Goal: Task Accomplishment & Management: Manage account settings

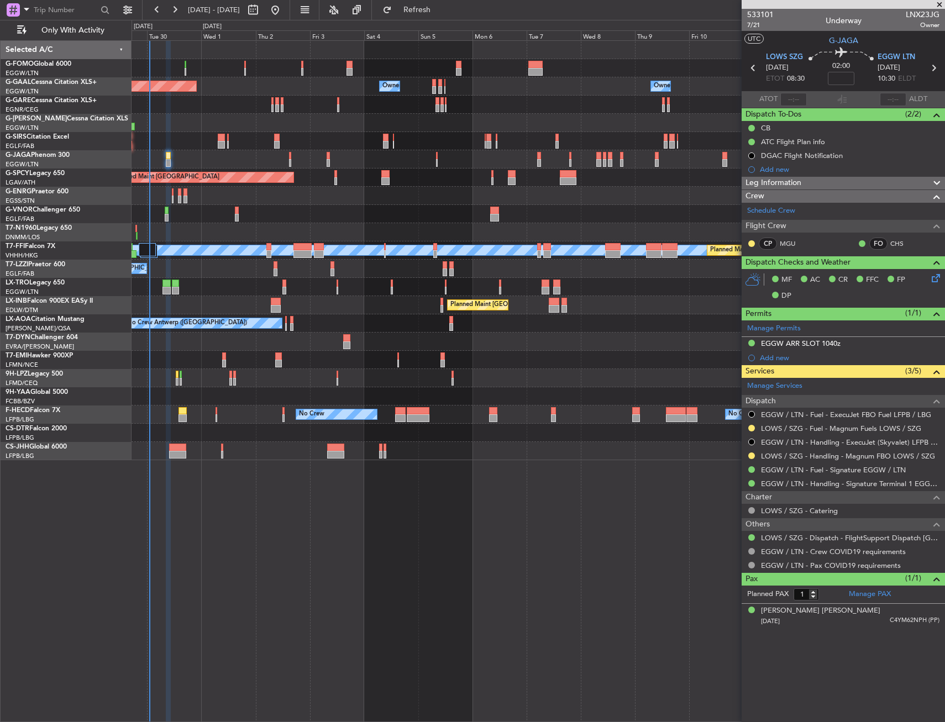
click at [490, 297] on div "Owner Planned [GEOGRAPHIC_DATA] Owner Owner Owner Owner No Crew Owner A/C Unava…" at bounding box center [538, 250] width 813 height 419
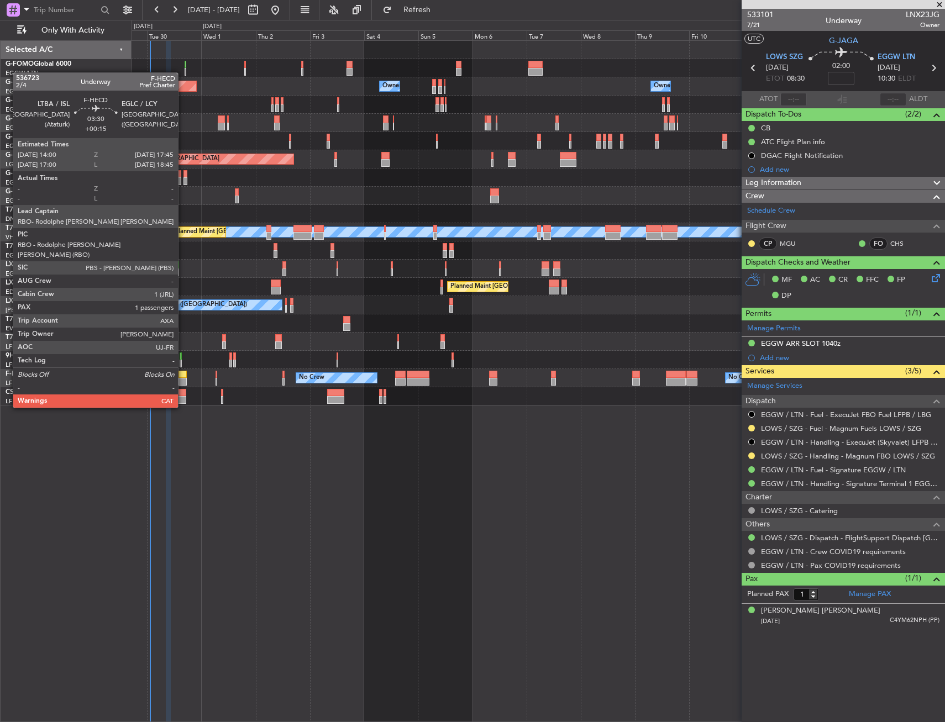
click at [183, 377] on div at bounding box center [182, 375] width 9 height 8
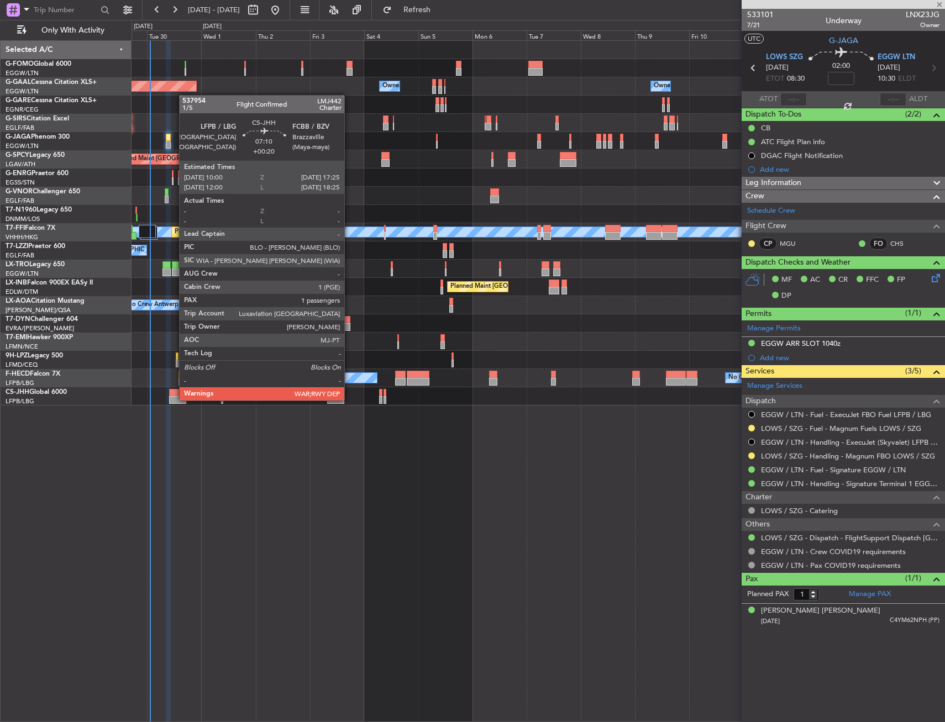
click at [167, 392] on div at bounding box center [538, 396] width 813 height 18
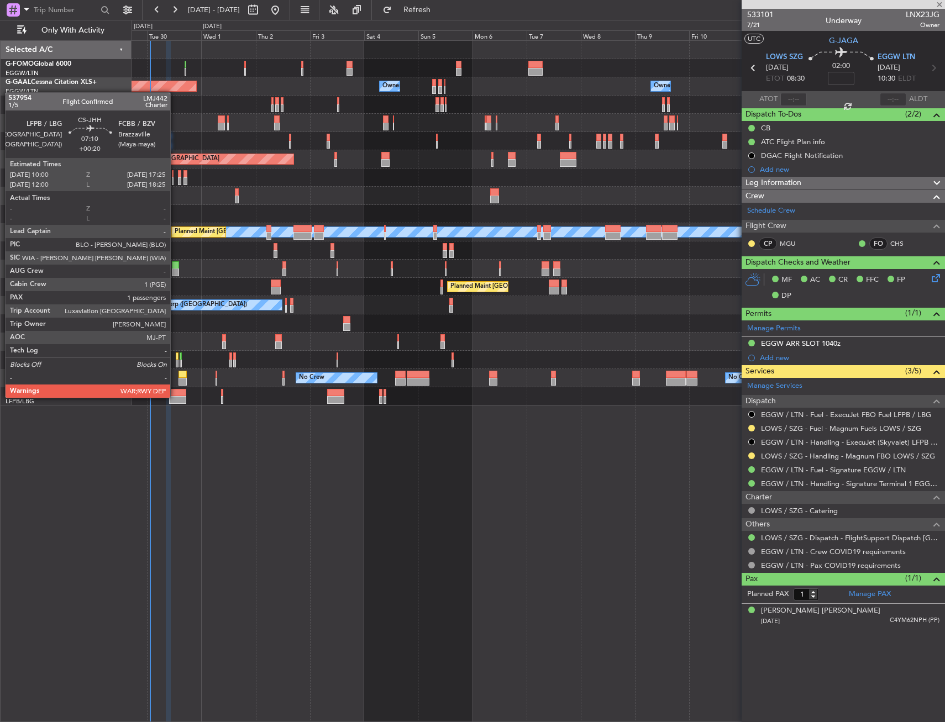
click at [176, 397] on div at bounding box center [177, 400] width 17 height 8
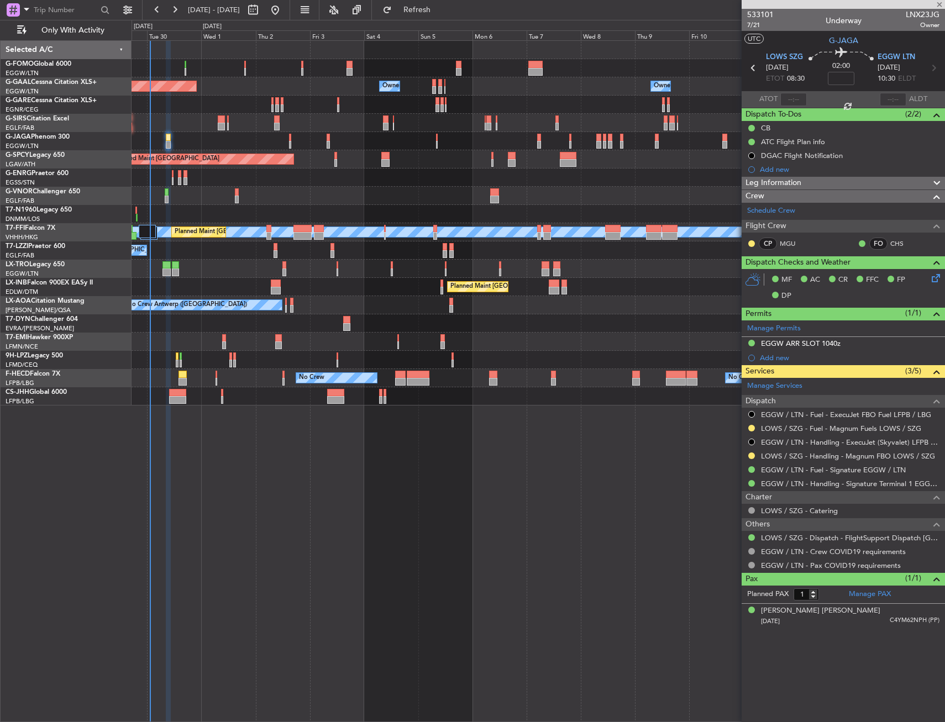
type input "+00:20"
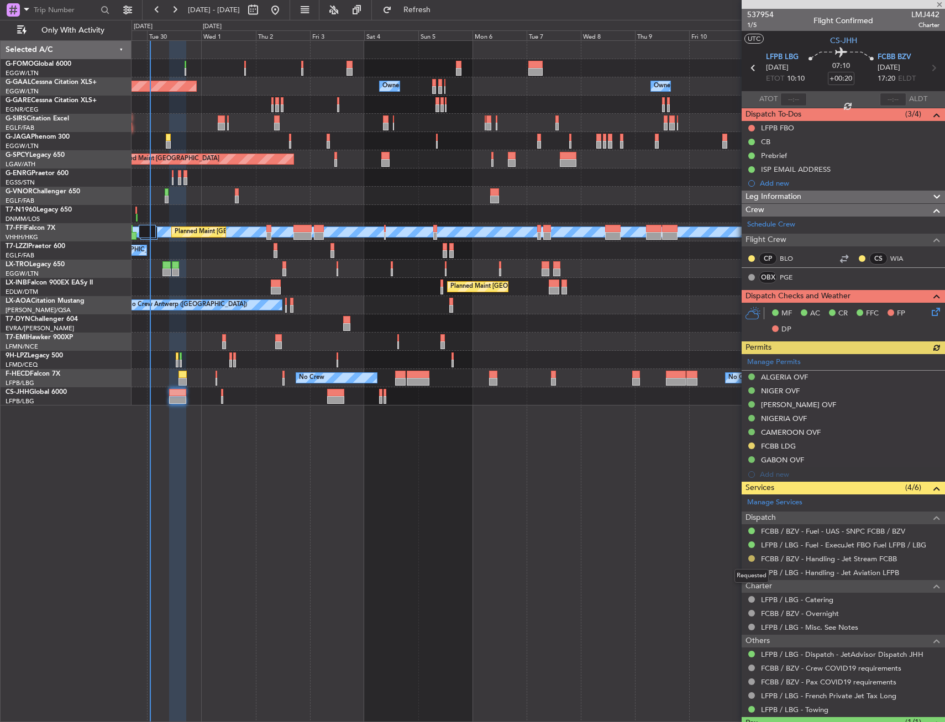
click at [751, 560] on button at bounding box center [751, 558] width 7 height 7
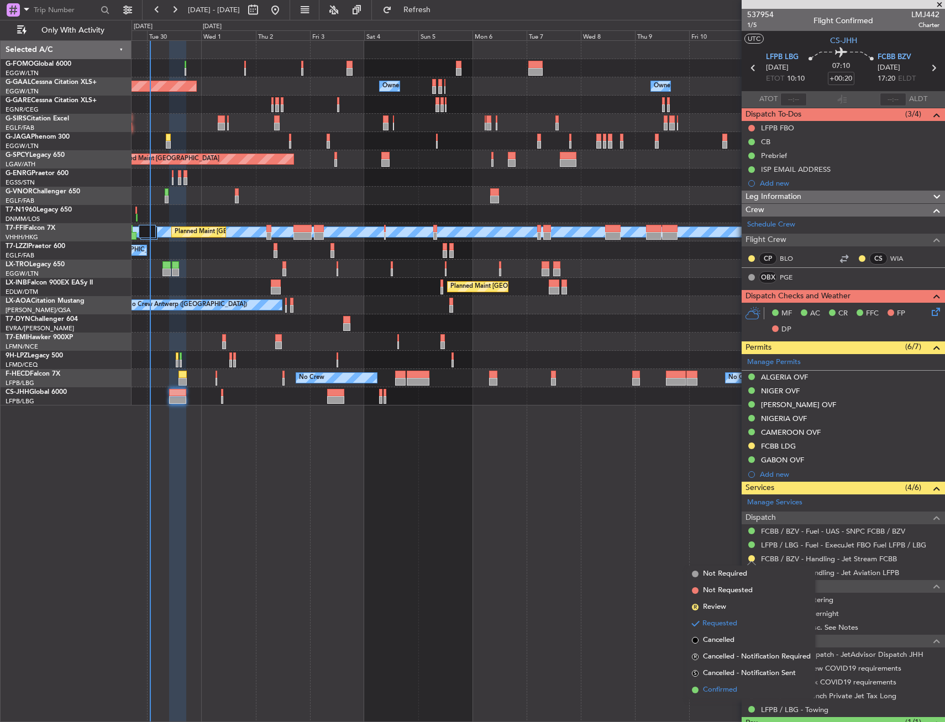
click at [732, 690] on span "Confirmed" at bounding box center [720, 690] width 34 height 11
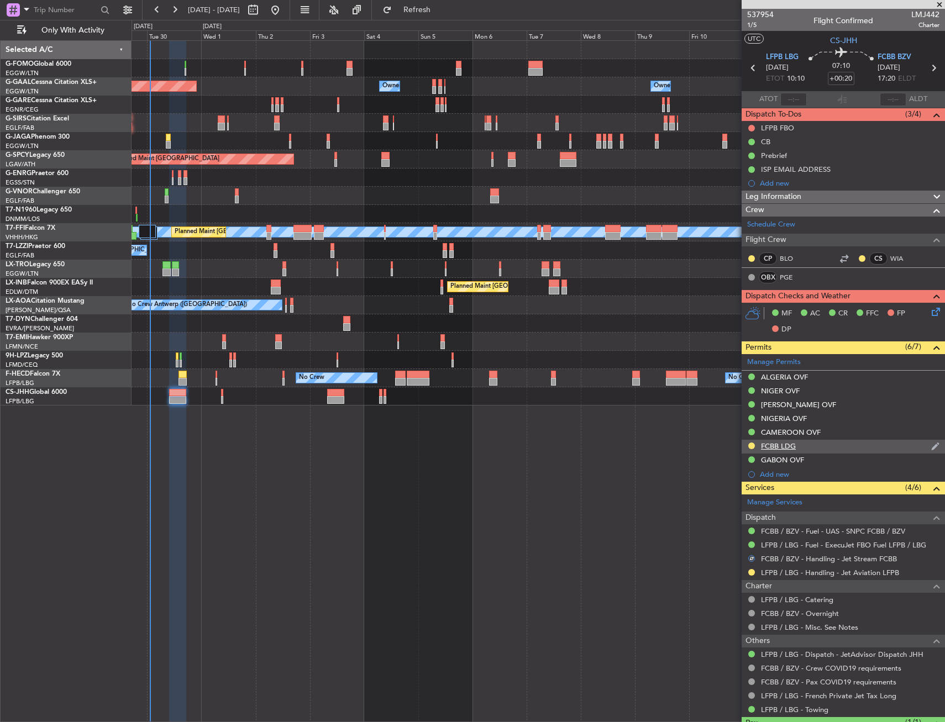
click at [768, 444] on div "FCBB LDG" at bounding box center [778, 445] width 35 height 9
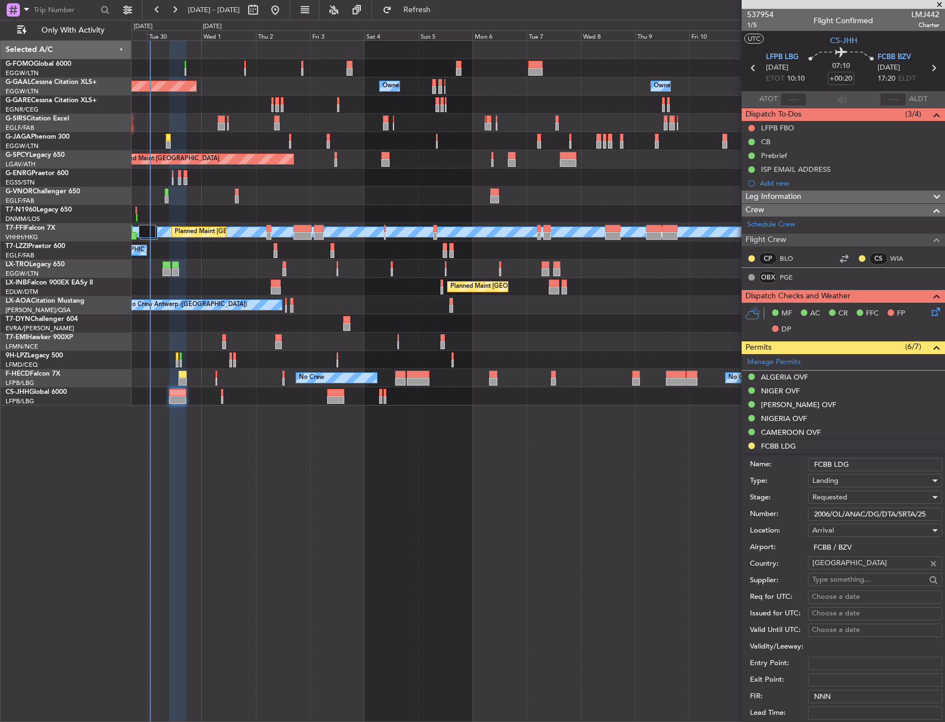
click at [853, 514] on input "2006/OL/ANAC/DG/DTA/SRTA/25" at bounding box center [875, 514] width 134 height 13
paste input "LND PMT NR :201"
drag, startPoint x: 863, startPoint y: 513, endPoint x: 868, endPoint y: 522, distance: 10.0
click at [862, 513] on input "LND PMT NR :2016/OL/ANAC/DG/DTA/SRTA/25" at bounding box center [875, 514] width 134 height 13
type input "LND PMT NR 2016/OL/ANAC/DG/DTA/SRTA/25"
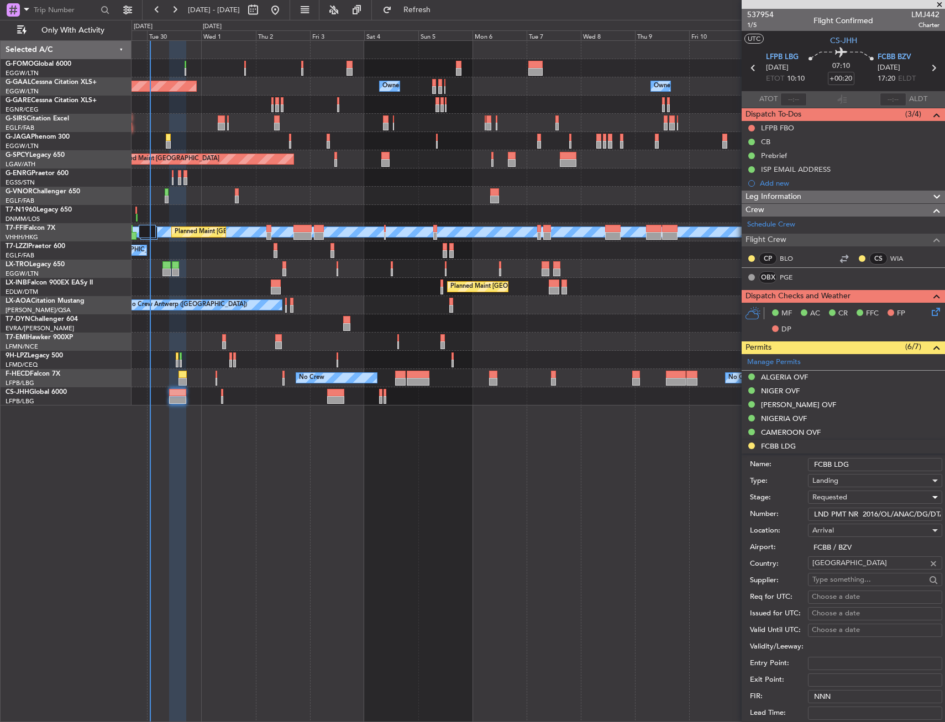
click at [854, 496] on div "Requested" at bounding box center [871, 497] width 118 height 17
drag, startPoint x: 856, startPoint y: 581, endPoint x: 855, endPoint y: 620, distance: 38.7
click at [856, 582] on span "Received OK" at bounding box center [871, 581] width 116 height 17
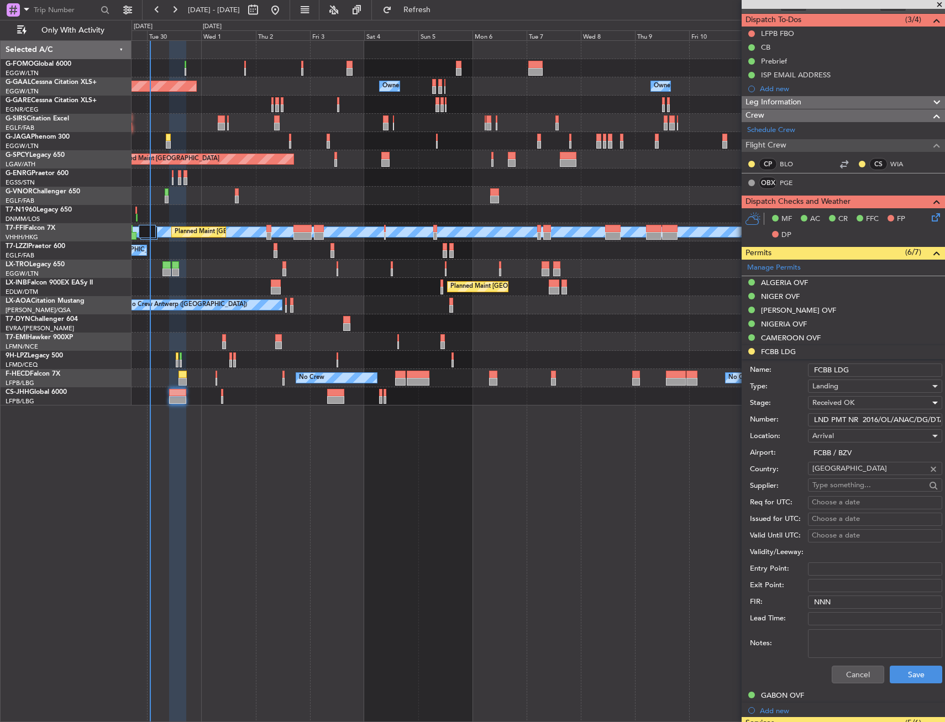
scroll to position [166, 0]
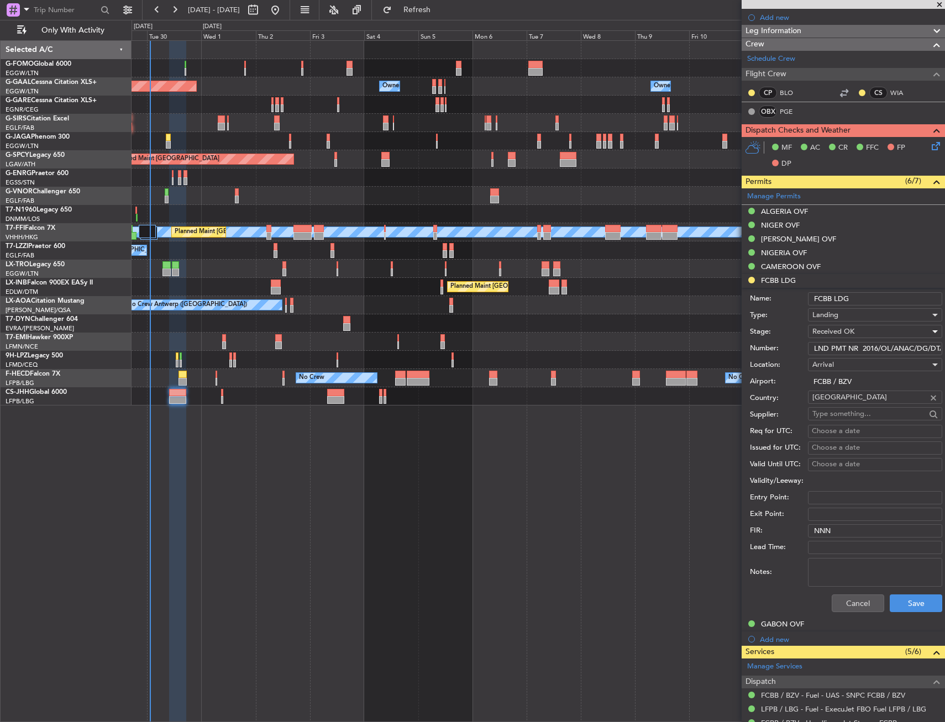
click at [919, 612] on div "Cancel Save" at bounding box center [846, 603] width 192 height 29
click at [920, 604] on button "Save" at bounding box center [916, 604] width 52 height 18
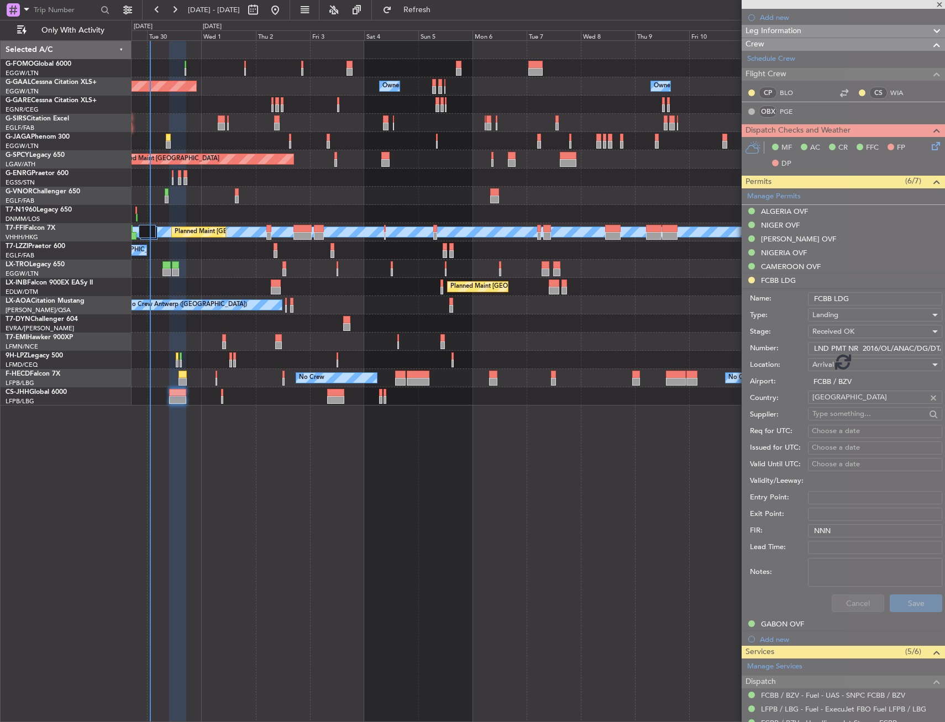
scroll to position [50, 0]
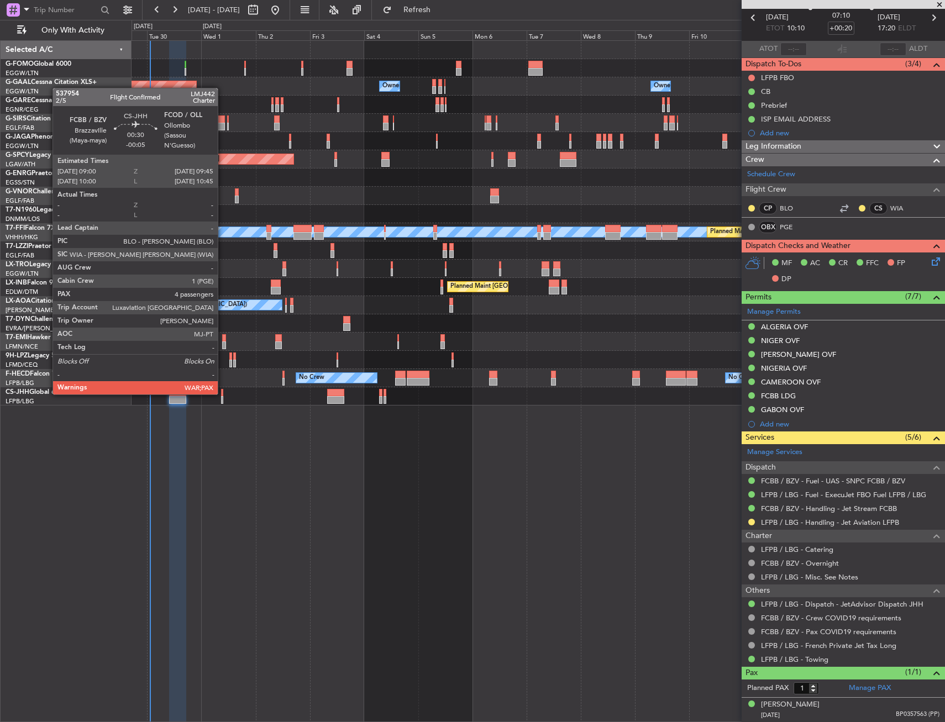
click at [223, 393] on div at bounding box center [222, 393] width 2 height 8
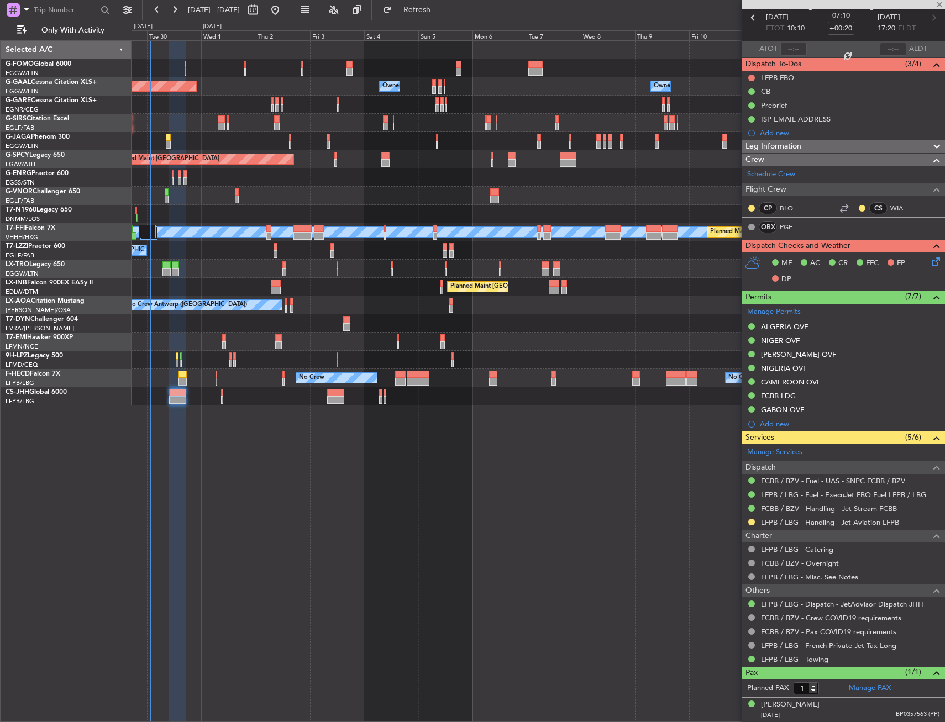
type input "-00:05"
type input "5"
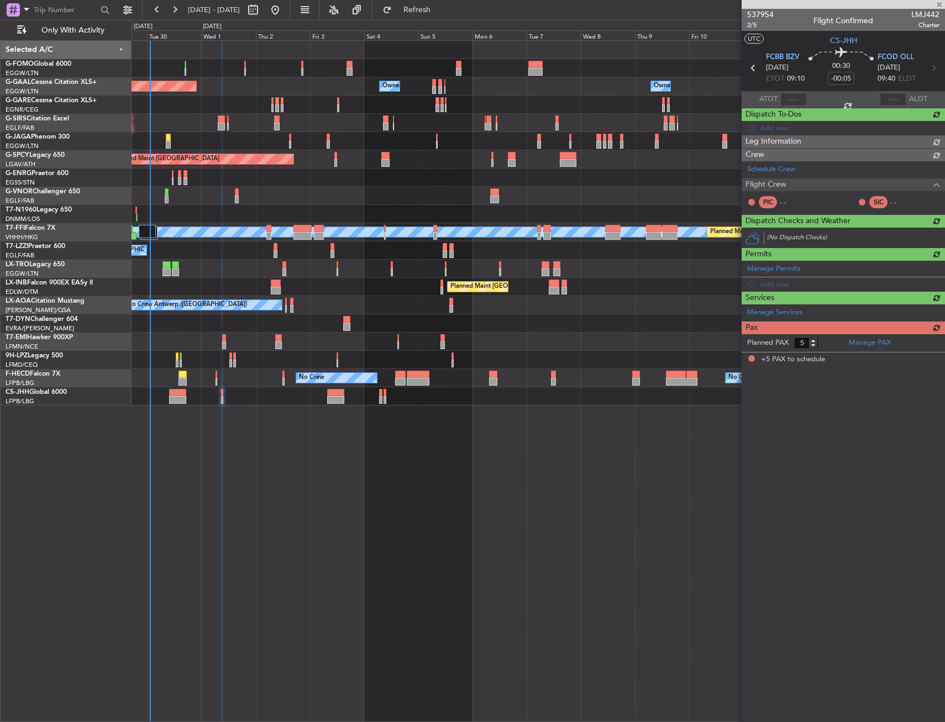
scroll to position [0, 0]
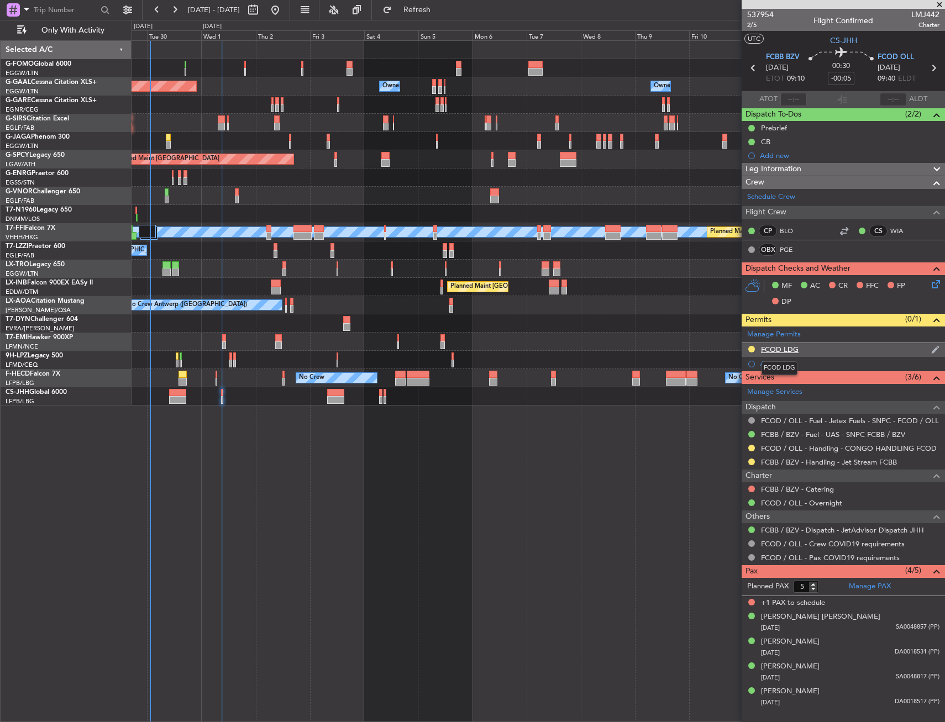
click at [790, 353] on div "FCOD LDG" at bounding box center [780, 349] width 38 height 9
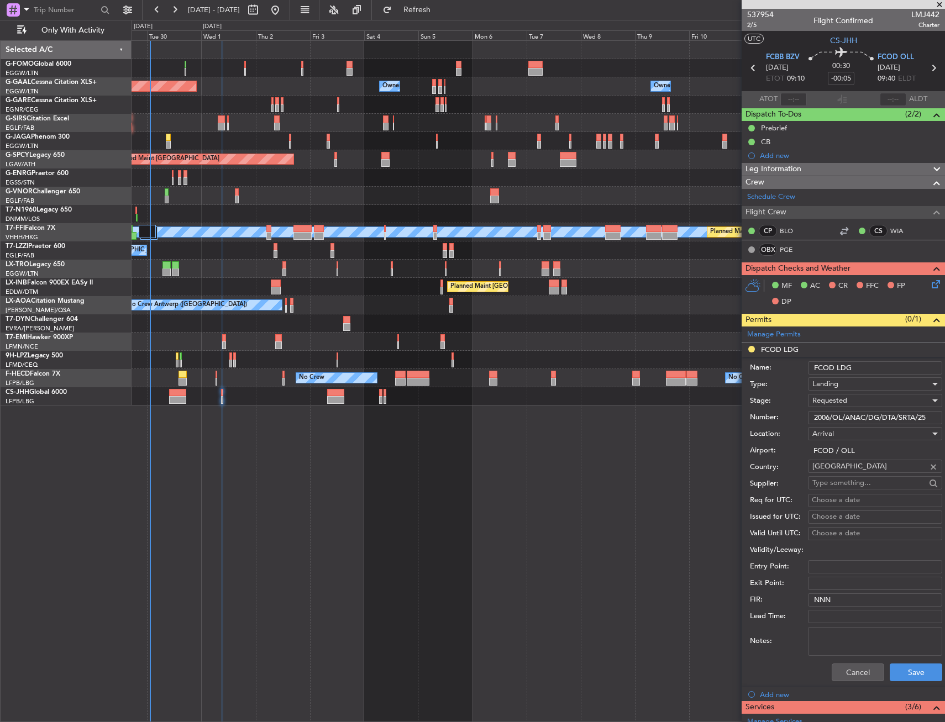
click at [858, 419] on input "2006/OL/ANAC/DG/DTA/SRTA/25" at bounding box center [875, 417] width 134 height 13
paste input "4nDr33a!!"
drag, startPoint x: 845, startPoint y: 415, endPoint x: 795, endPoint y: 432, distance: 53.1
click at [795, 432] on form "Name: FCOD LDG Type: Landing Stage: Requested Number: 4nDr33a!! Location: Arriv…" at bounding box center [843, 522] width 203 height 330
type input "4nDr33a!!"
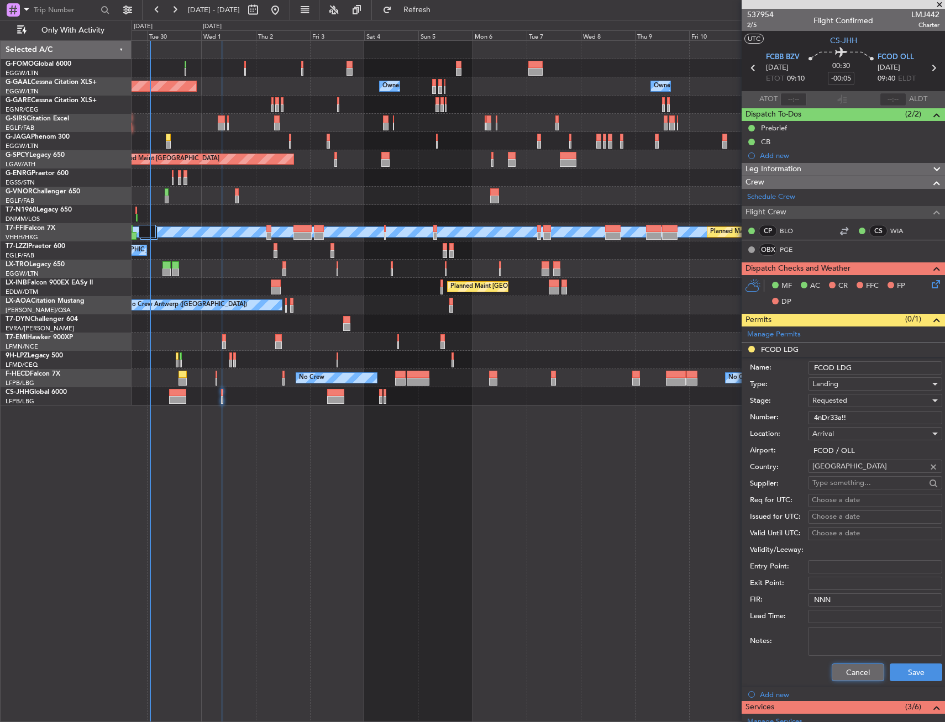
click at [859, 670] on button "Cancel" at bounding box center [858, 673] width 52 height 18
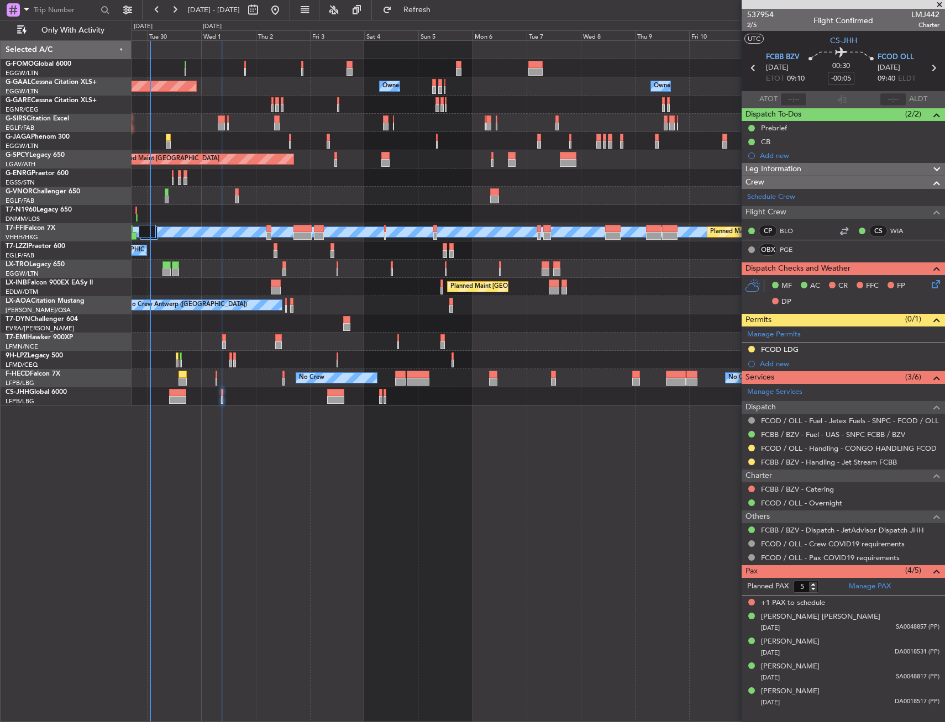
click at [182, 393] on div at bounding box center [177, 393] width 17 height 8
type input "+00:20"
type input "1"
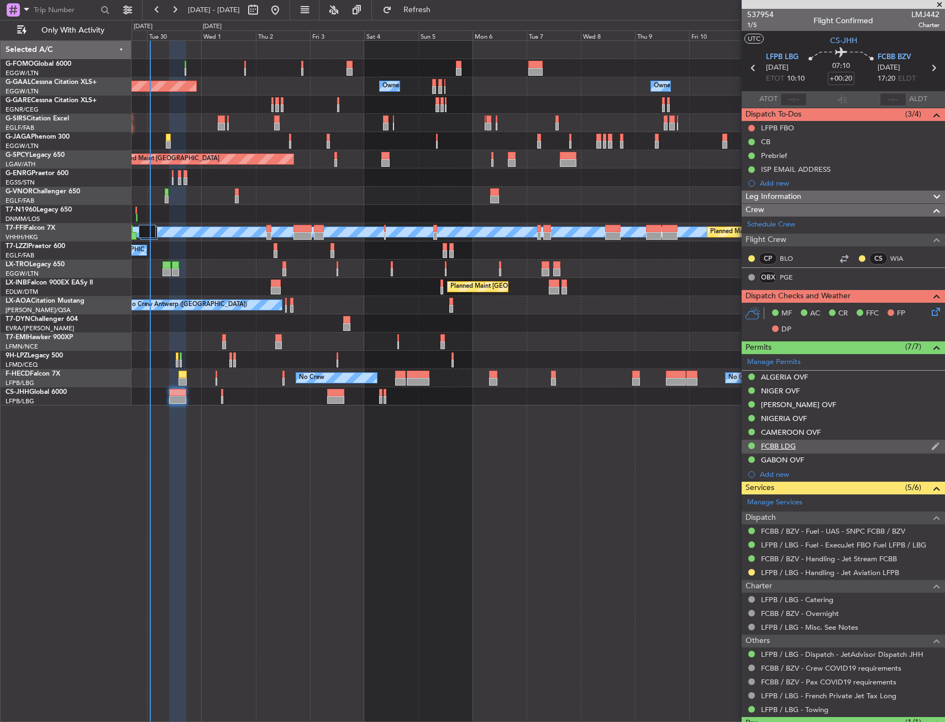
click at [785, 447] on div "FCBB LDG" at bounding box center [778, 445] width 35 height 9
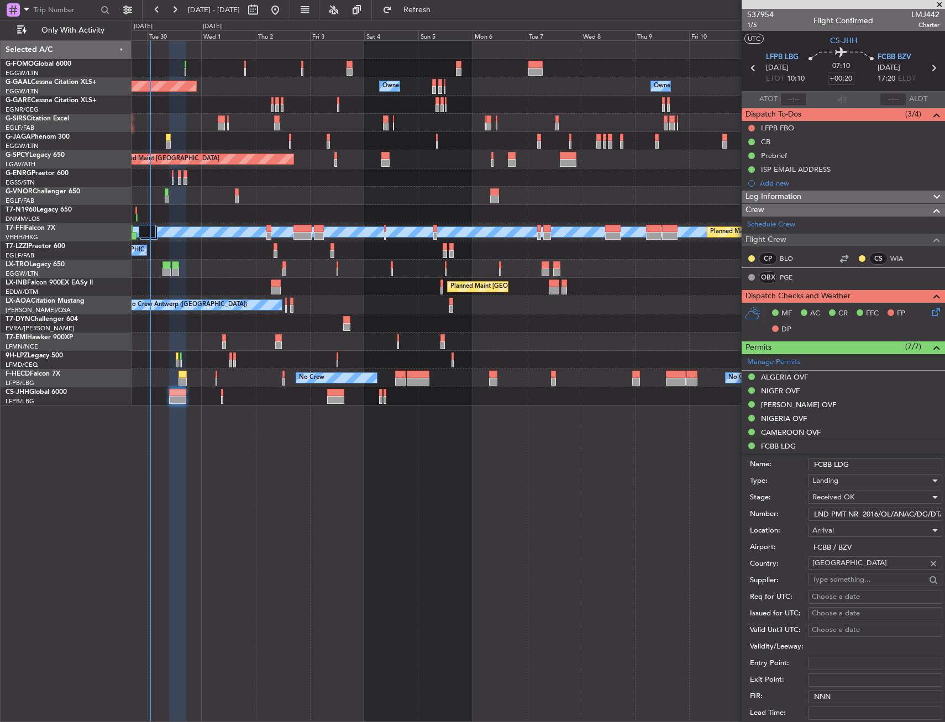
click at [896, 516] on input "LND PMT NR 2016/OL/ANAC/DG/DTA/SRTA/25" at bounding box center [875, 514] width 134 height 13
click at [223, 391] on div at bounding box center [538, 396] width 813 height 18
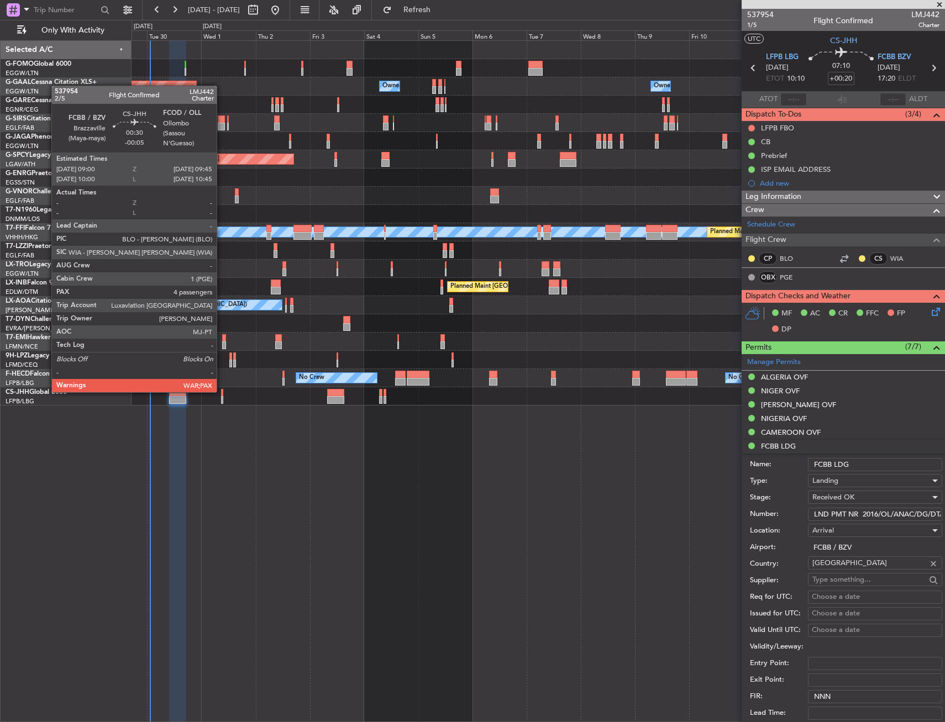
click at [222, 391] on div at bounding box center [222, 393] width 2 height 8
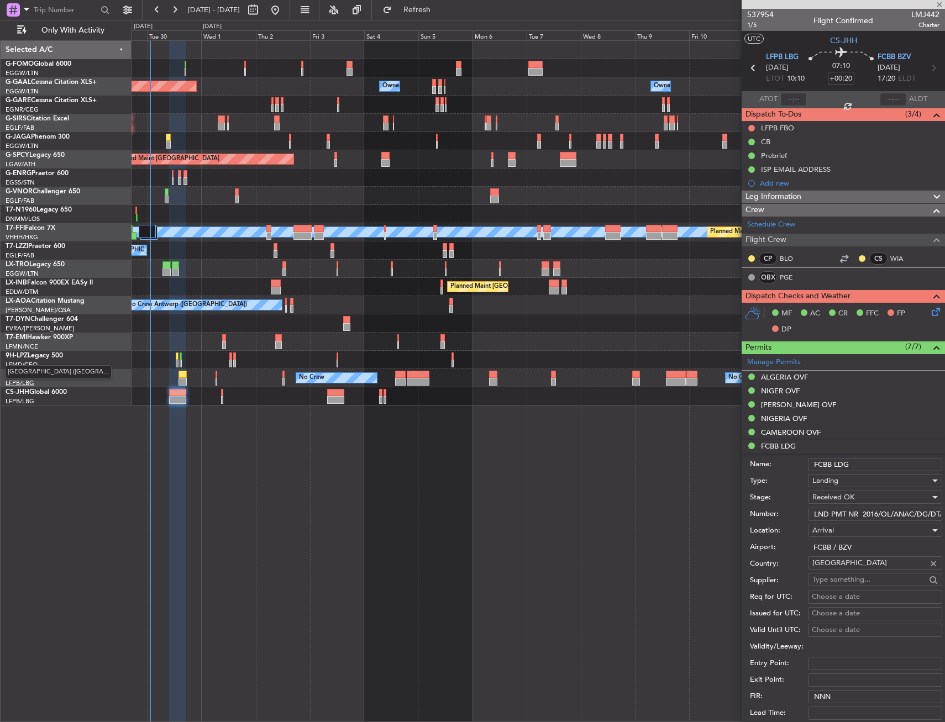
type input "-00:05"
type input "5"
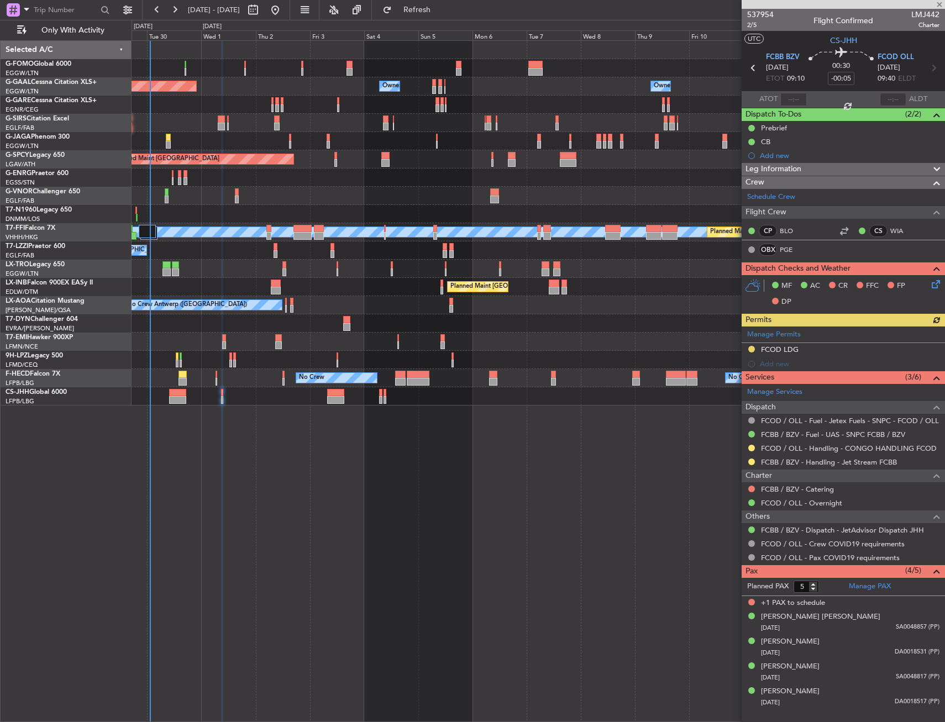
click at [166, 392] on div at bounding box center [538, 396] width 813 height 18
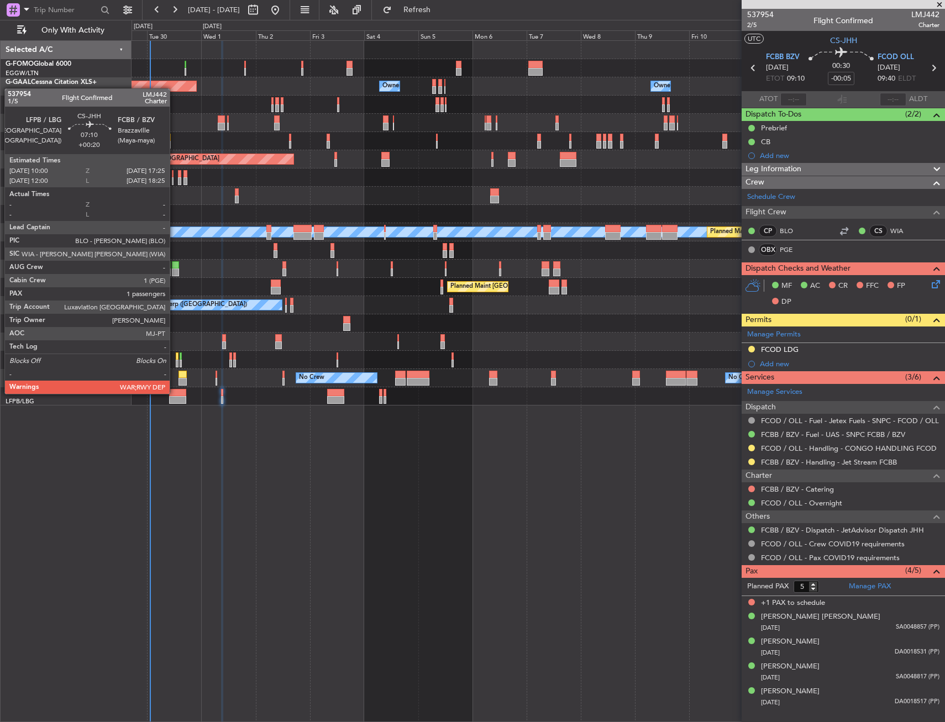
click at [175, 393] on div at bounding box center [177, 393] width 17 height 8
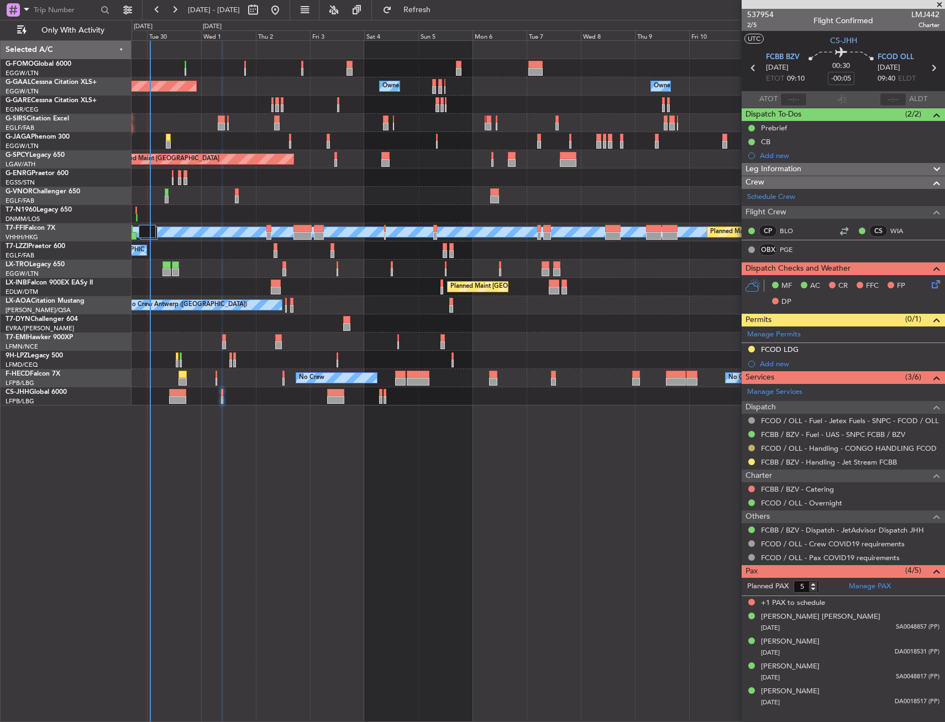
click at [752, 450] on button at bounding box center [751, 448] width 7 height 7
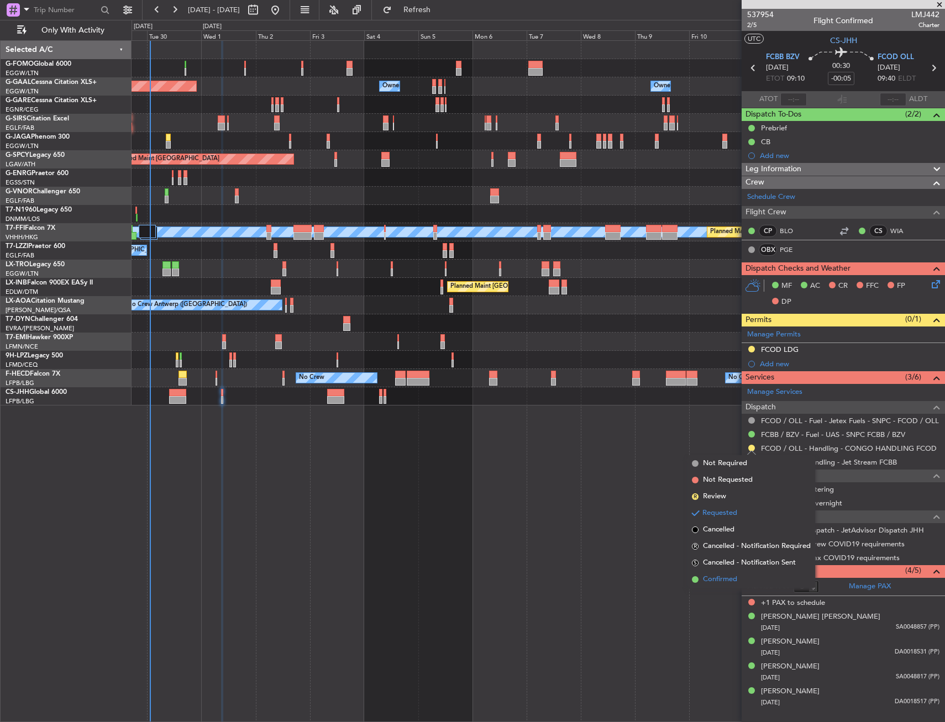
click at [730, 578] on span "Confirmed" at bounding box center [720, 579] width 34 height 11
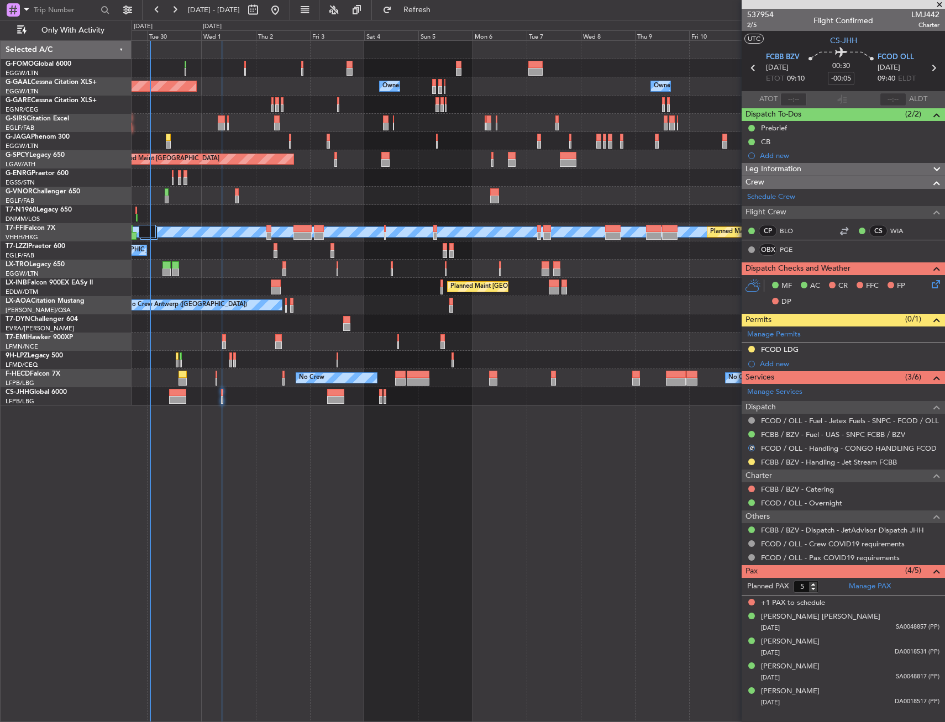
drag, startPoint x: 750, startPoint y: 459, endPoint x: 748, endPoint y: 472, distance: 13.5
click at [750, 460] on button at bounding box center [751, 462] width 7 height 7
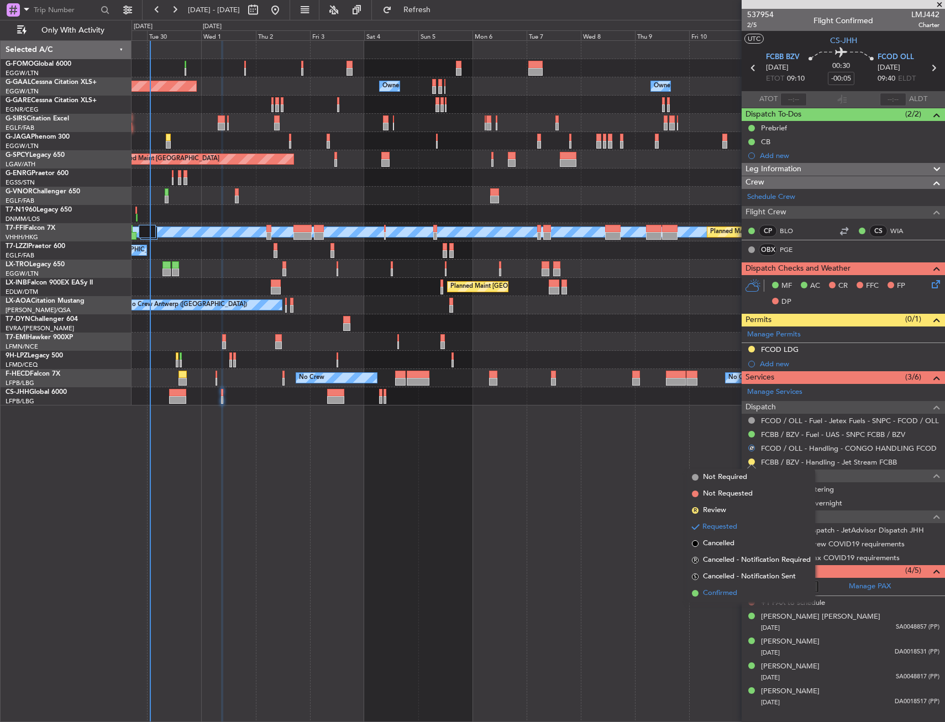
click at [730, 588] on span "Confirmed" at bounding box center [720, 593] width 34 height 11
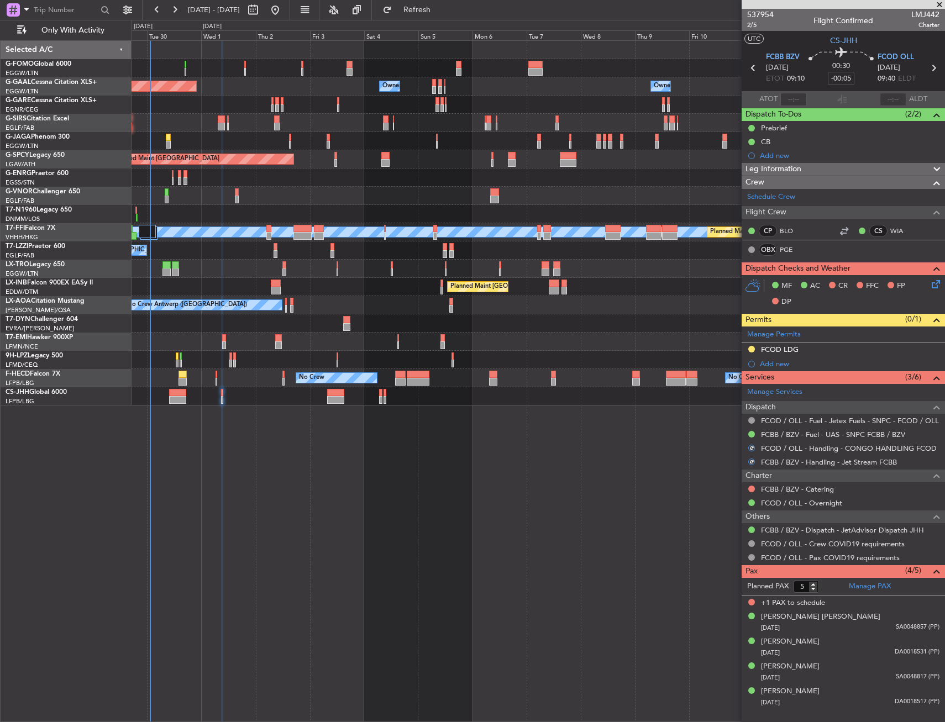
drag, startPoint x: 820, startPoint y: 351, endPoint x: 826, endPoint y: 355, distance: 6.7
click at [821, 351] on div "FCOD LDG" at bounding box center [843, 350] width 203 height 14
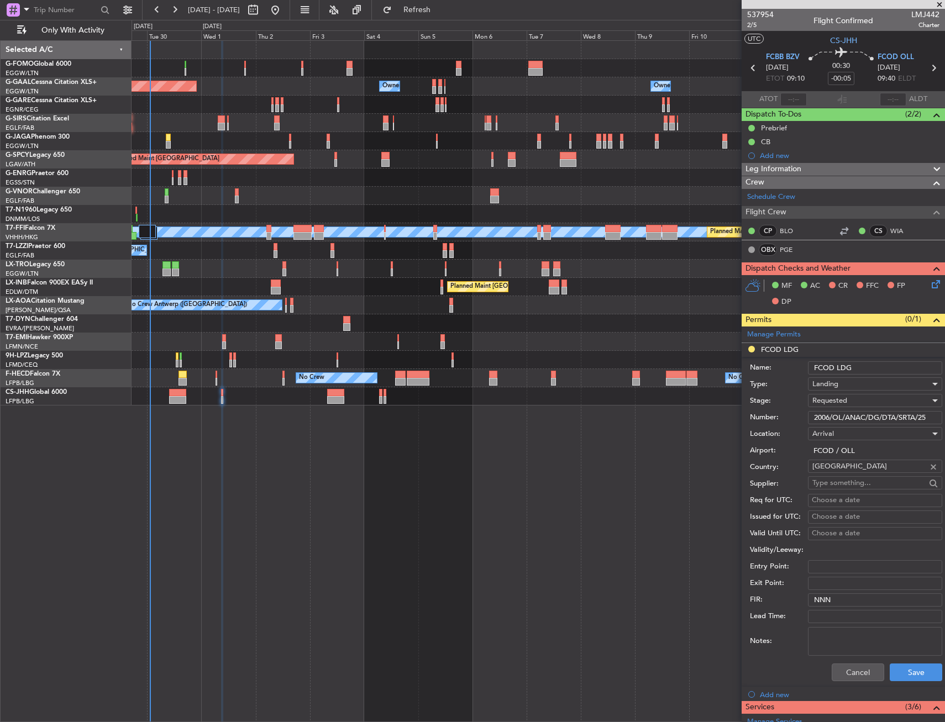
click at [874, 417] on input "2006/OL/ANAC/DG/DTA/SRTA/25" at bounding box center [875, 417] width 134 height 13
paste input "LND PMT NR 201"
type input "LND PMT NR 2016/OL/ANAC/DG/DTA/SRTA/25"
click at [848, 398] on div "Requested" at bounding box center [871, 400] width 118 height 17
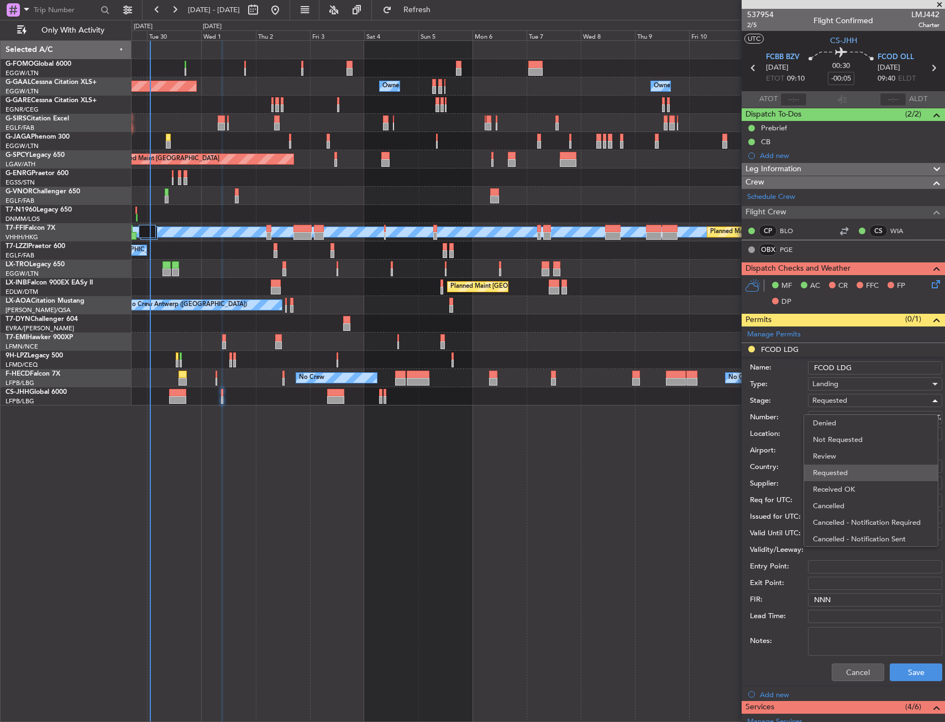
scroll to position [5, 0]
click at [849, 487] on span "Received OK" at bounding box center [871, 484] width 116 height 17
click at [895, 669] on button "Save" at bounding box center [916, 673] width 52 height 18
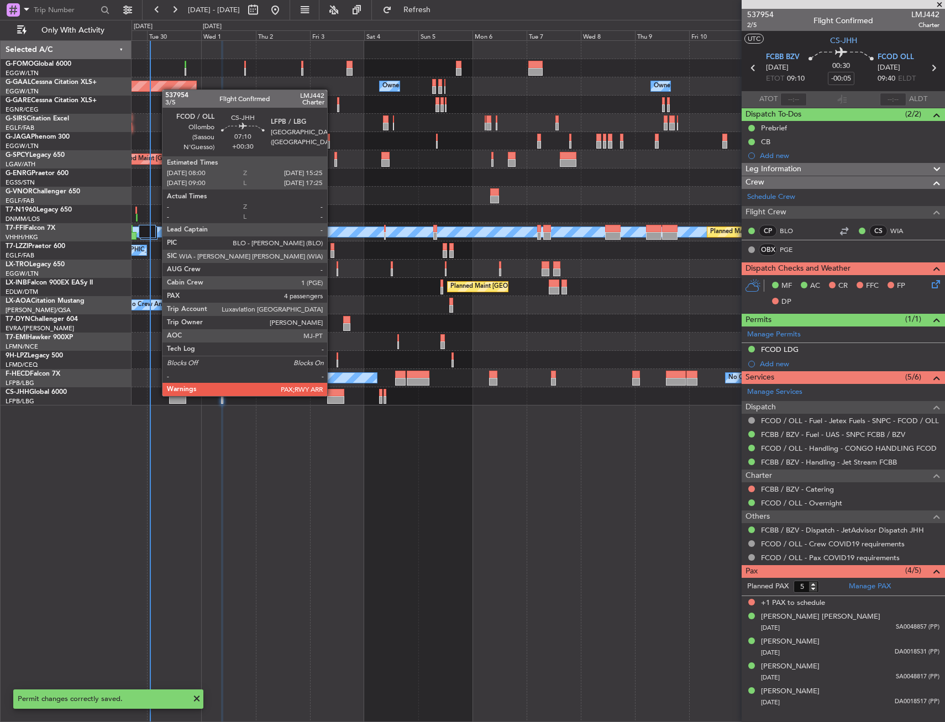
click at [332, 395] on div at bounding box center [335, 393] width 17 height 8
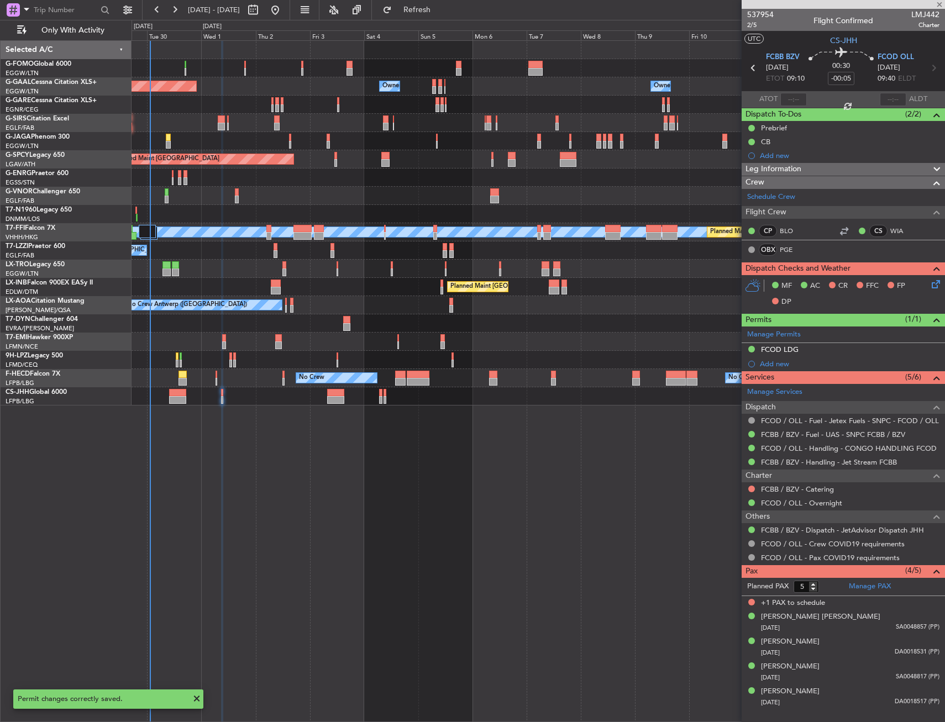
type input "+00:30"
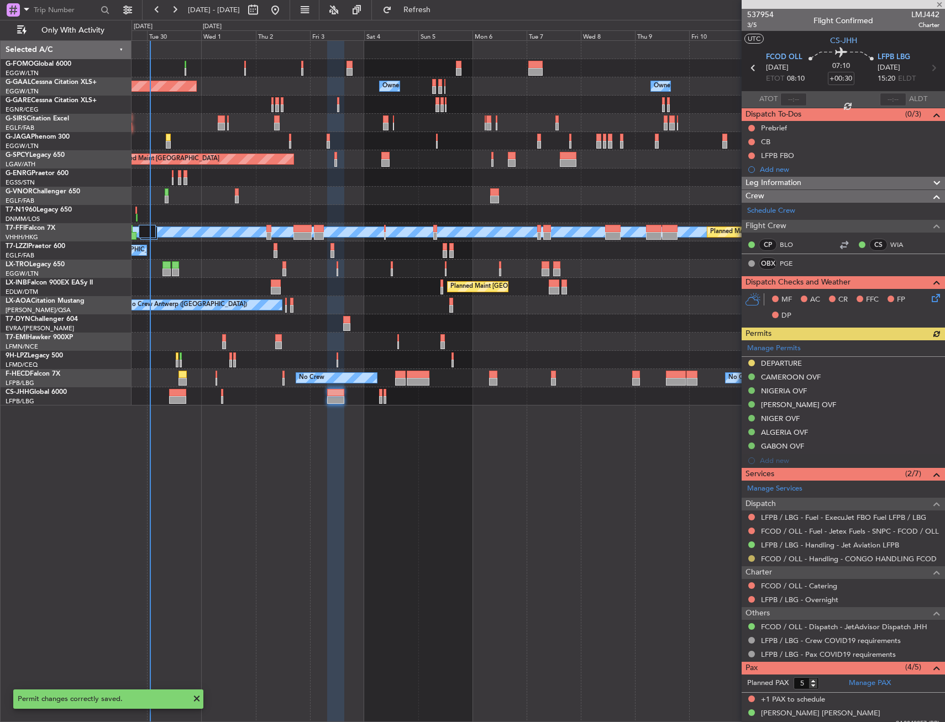
click at [752, 556] on button at bounding box center [751, 558] width 7 height 7
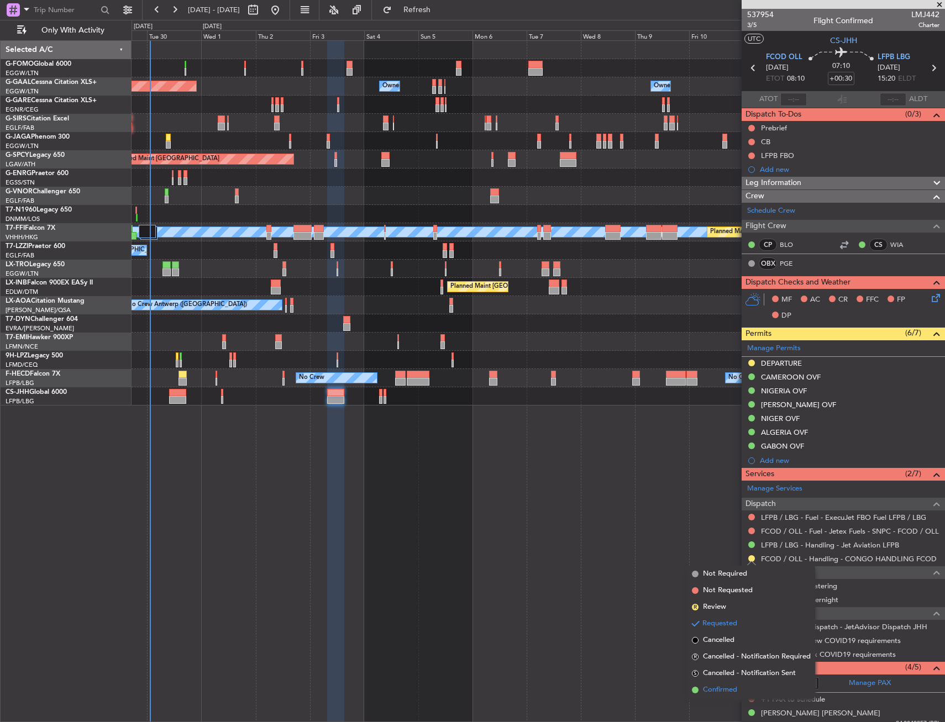
click at [727, 692] on span "Confirmed" at bounding box center [720, 690] width 34 height 11
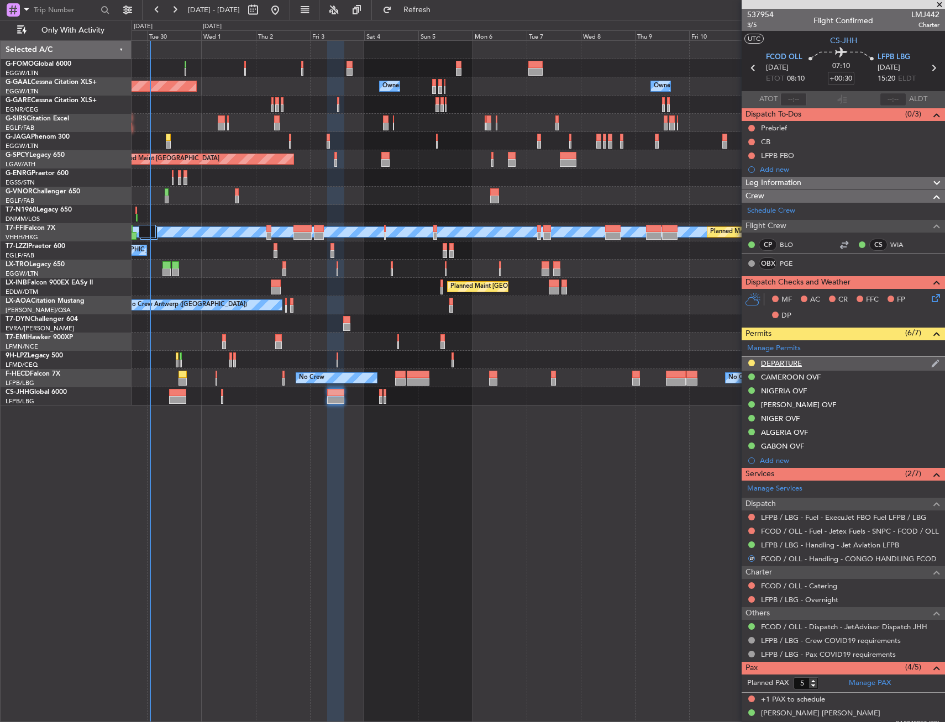
click at [804, 366] on div "DEPARTURE" at bounding box center [843, 364] width 203 height 14
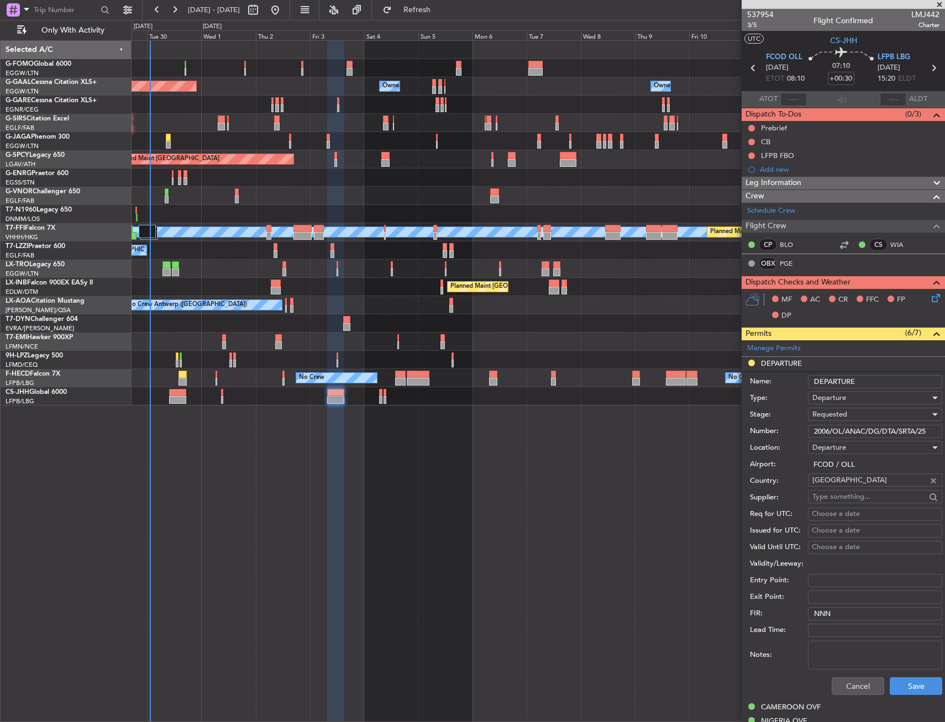
click at [870, 429] on input "2006/OL/ANAC/DG/DTA/SRTA/25" at bounding box center [875, 431] width 134 height 13
paste input "LND PMT NR 201"
type input "LND PMT NR 2016/OL/ANAC/DG/DTA/SRTA/25"
click at [860, 433] on input "LND PMT NR 2016/OL/ANAC/DG/DTA/SRTA/25" at bounding box center [875, 431] width 134 height 13
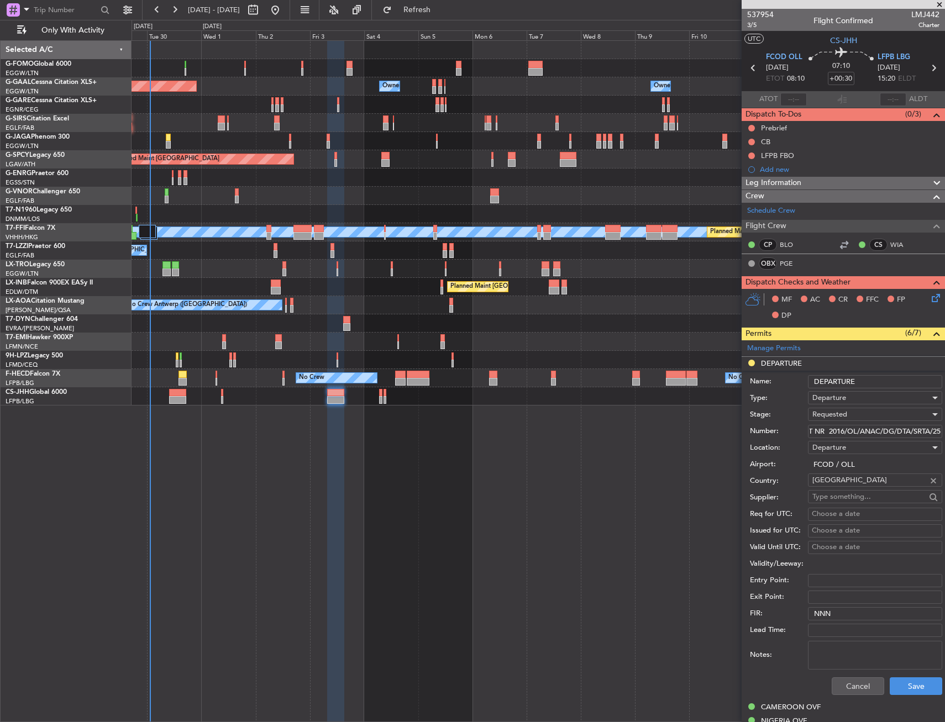
paste input "text"
click at [860, 434] on input "LND PMT NR 2016/OL/ANAC/DG/DTA/SRTA/25" at bounding box center [875, 431] width 134 height 13
paste input "LND PMT NR 2016/OL/ANAC/DG/DTA/SRTA/25"
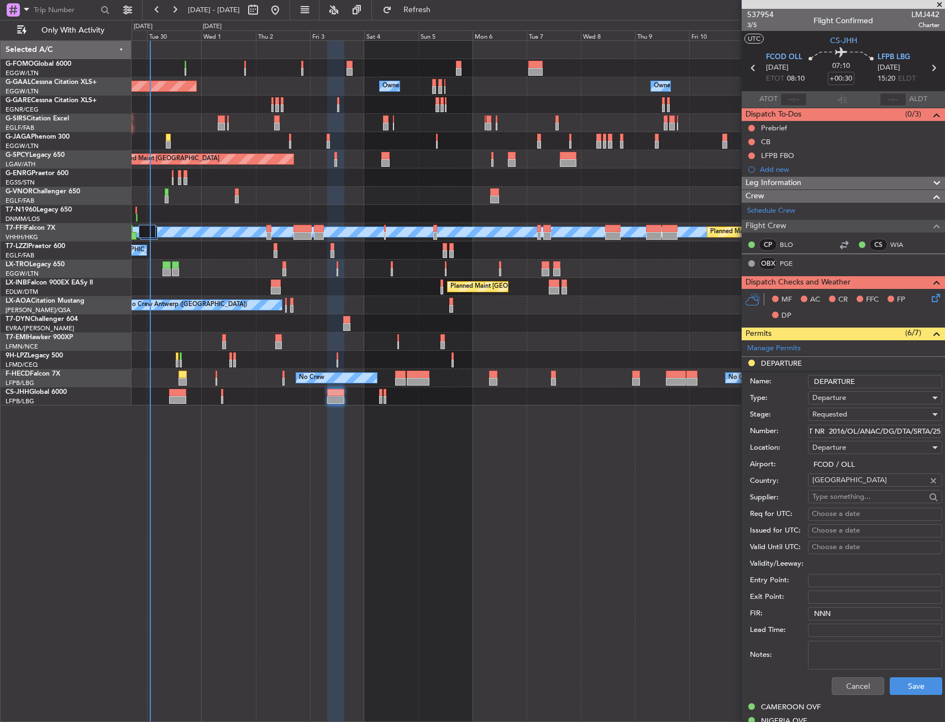
type input "LND PMT NR 2016/OL/ANAC/DG/DTA/SRTA/25"
click at [867, 413] on div "Requested" at bounding box center [871, 414] width 118 height 17
click at [848, 500] on span "Received OK" at bounding box center [871, 498] width 116 height 17
click at [913, 685] on button "Save" at bounding box center [916, 686] width 52 height 18
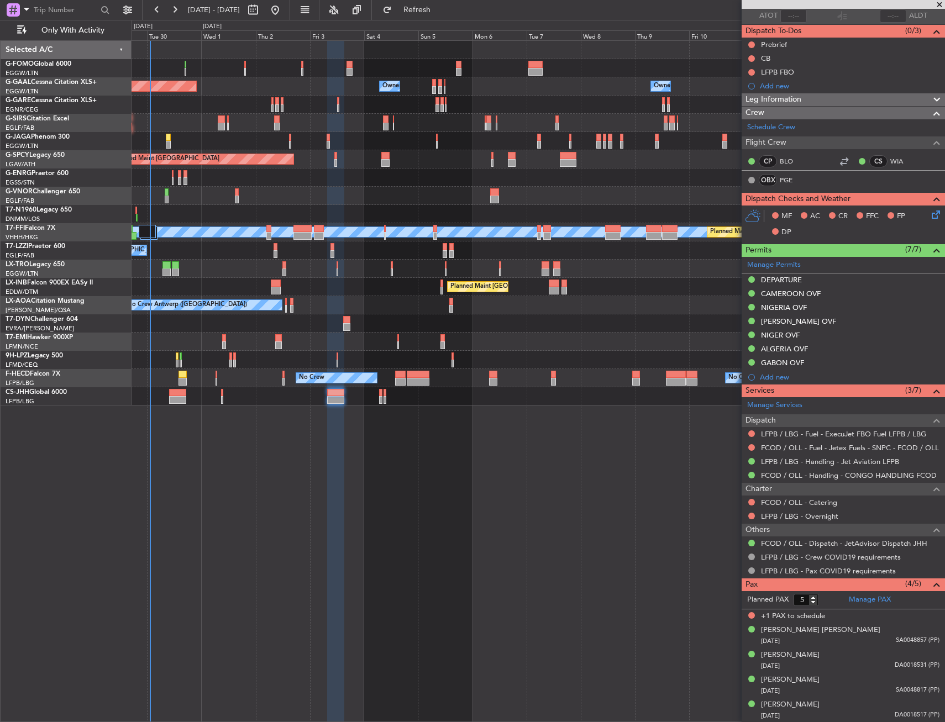
scroll to position [0, 0]
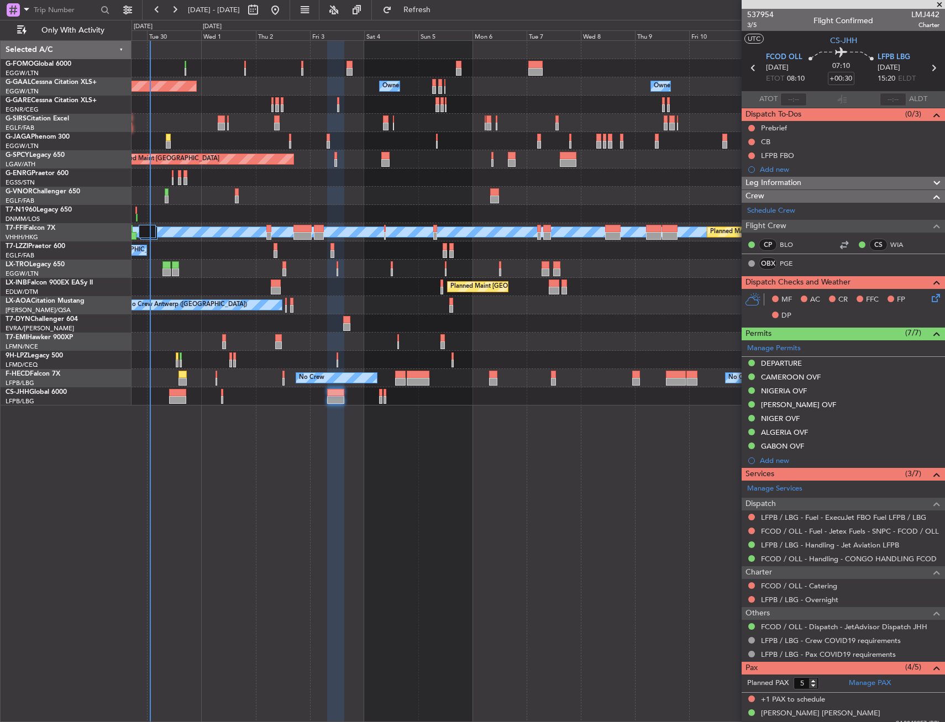
click at [751, 24] on mat-tooltip-component "Trip Number" at bounding box center [760, 34] width 55 height 29
click at [762, 24] on span "3/5" at bounding box center [760, 24] width 27 height 9
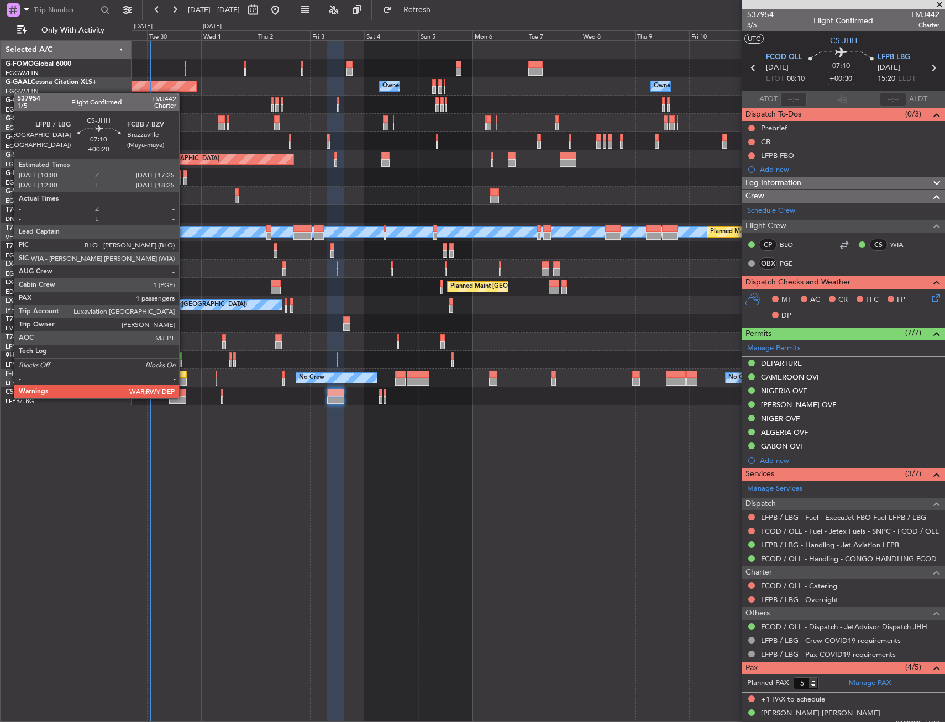
click at [181, 395] on div at bounding box center [177, 393] width 17 height 8
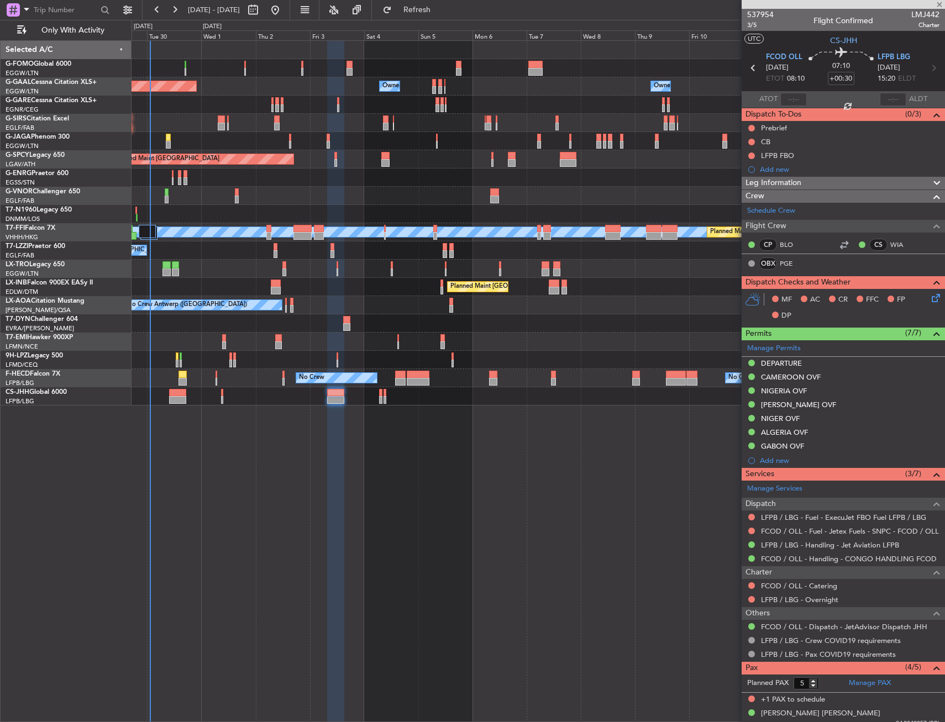
type input "+00:20"
type input "1"
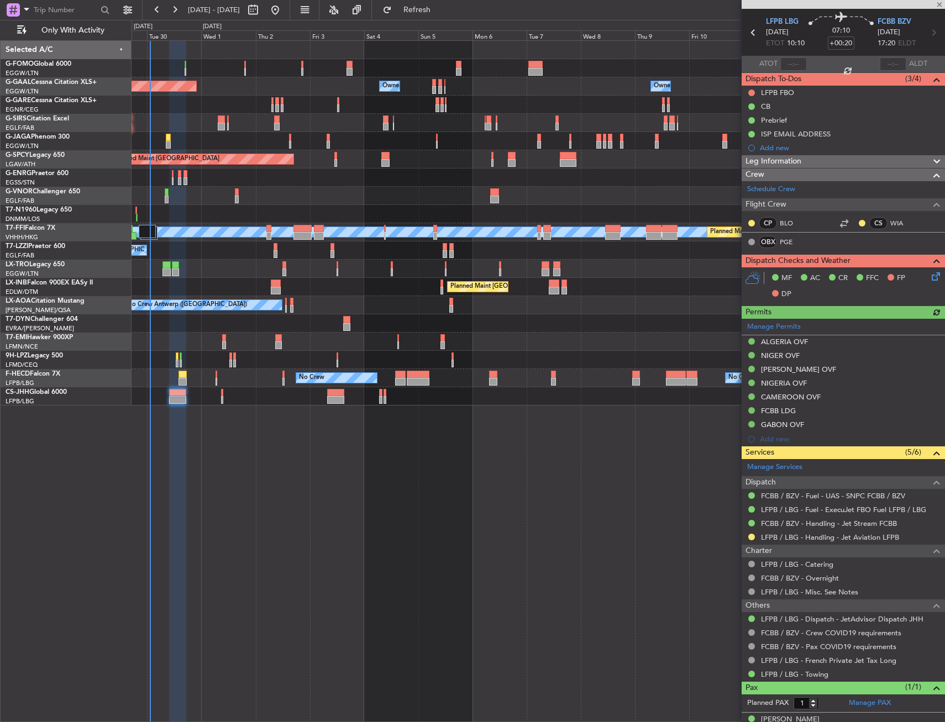
scroll to position [50, 0]
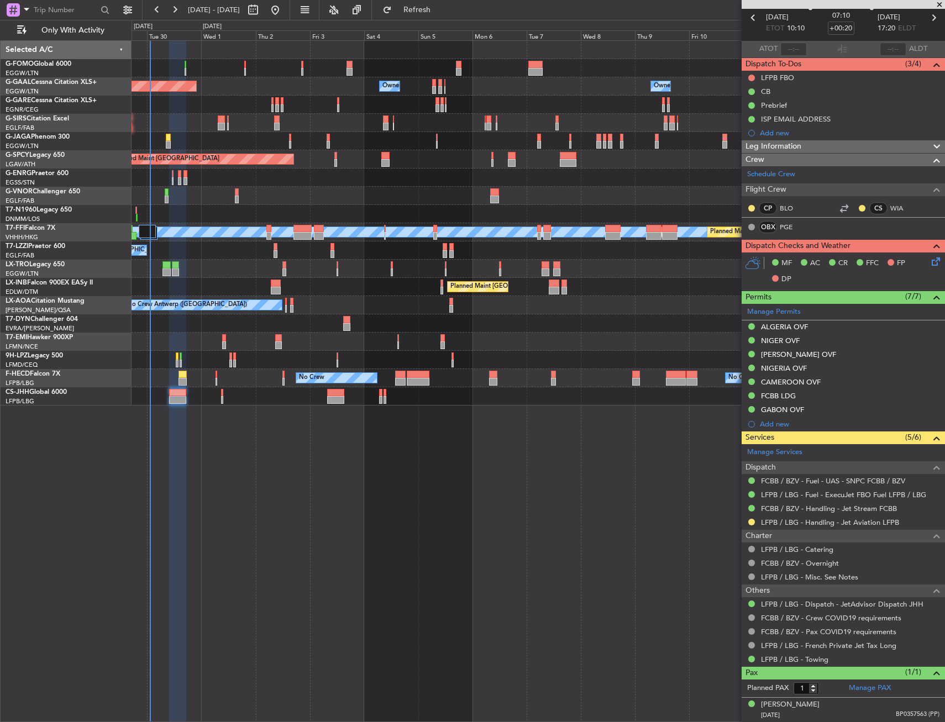
click at [929, 259] on icon at bounding box center [933, 259] width 9 height 9
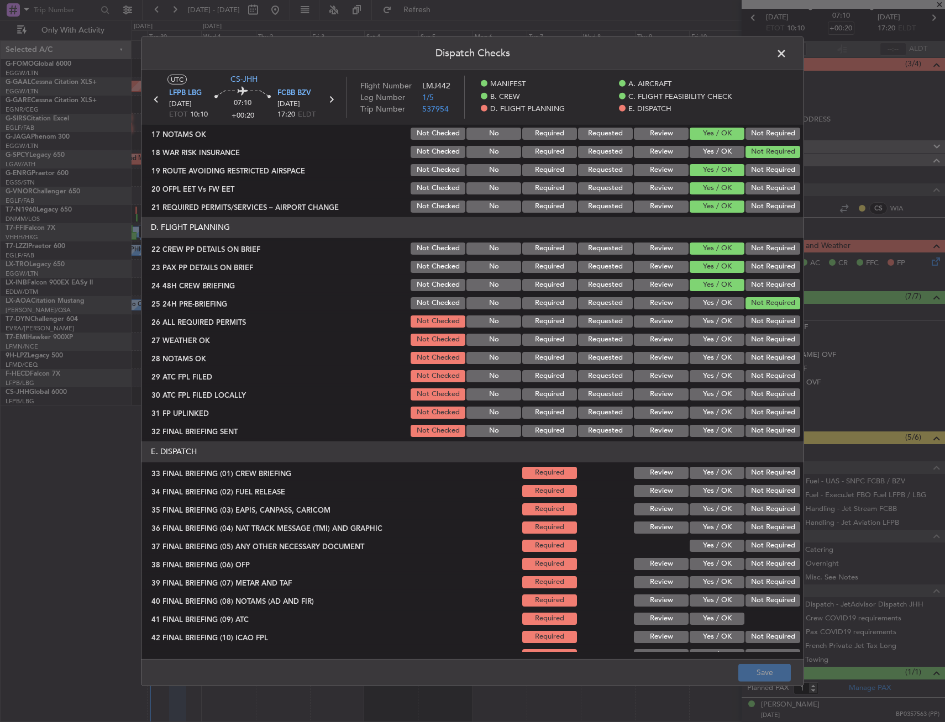
scroll to position [442, 0]
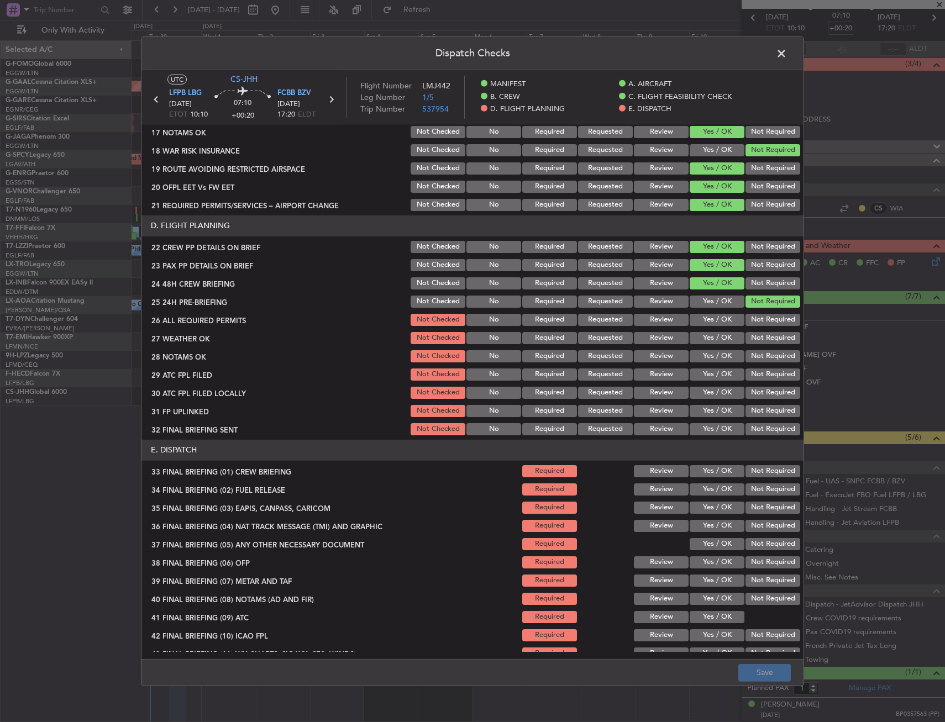
click at [711, 323] on button "Yes / OK" at bounding box center [717, 320] width 55 height 12
click at [656, 340] on button "Review" at bounding box center [661, 338] width 55 height 12
click at [610, 337] on button "Requested" at bounding box center [605, 338] width 55 height 12
click at [598, 360] on button "Requested" at bounding box center [605, 356] width 55 height 12
click at [715, 367] on div "Yes / OK" at bounding box center [716, 374] width 56 height 15
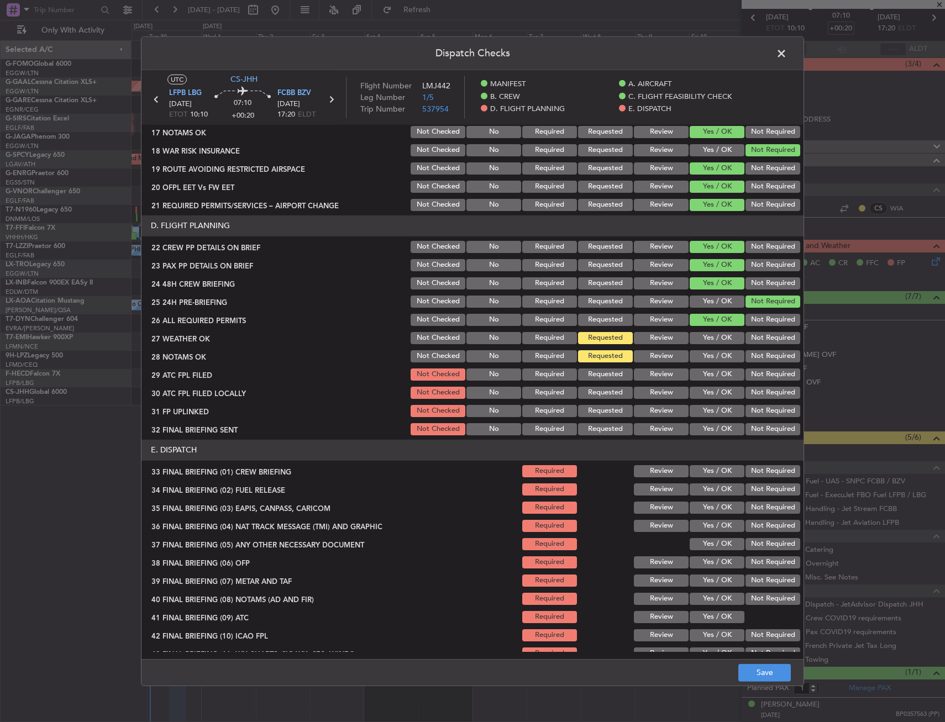
drag, startPoint x: 712, startPoint y: 359, endPoint x: 708, endPoint y: 380, distance: 21.5
click at [712, 359] on button "Yes / OK" at bounding box center [717, 356] width 55 height 12
click at [708, 383] on section "D. FLIGHT PLANNING 22 CREW PP DETAILS ON BRIEF Not Checked No Required Requeste…" at bounding box center [472, 326] width 662 height 222
click at [590, 359] on button "Requested" at bounding box center [605, 356] width 55 height 12
click at [711, 382] on div "Yes / OK" at bounding box center [716, 374] width 56 height 15
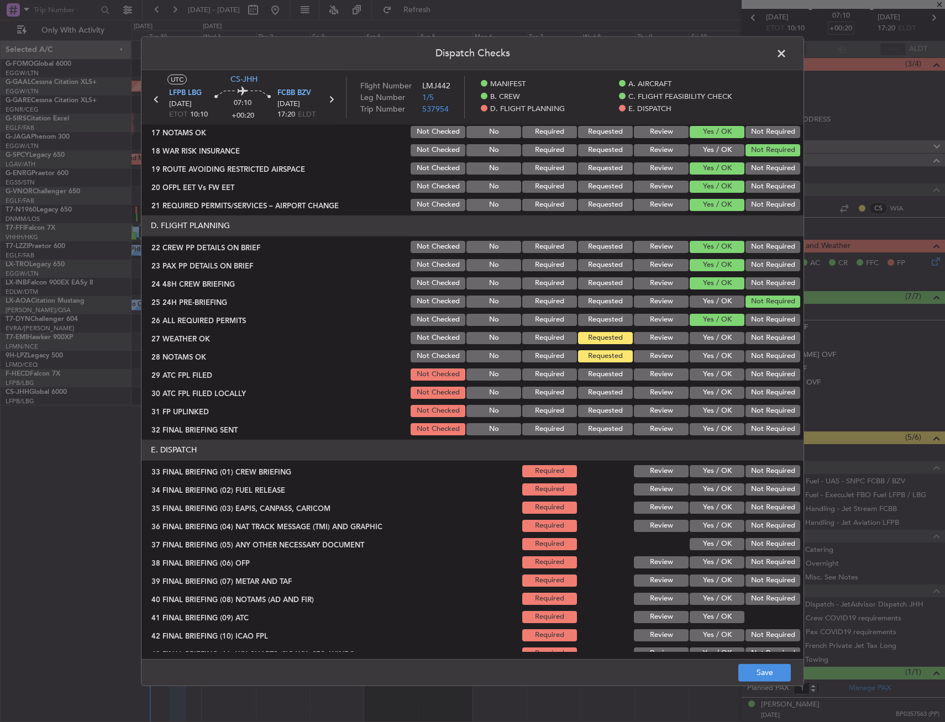
click at [709, 376] on button "Yes / OK" at bounding box center [717, 375] width 55 height 12
click at [704, 408] on button "Yes / OK" at bounding box center [717, 411] width 55 height 12
click at [703, 395] on button "Yes / OK" at bounding box center [717, 393] width 55 height 12
click at [703, 422] on div "Yes / OK" at bounding box center [716, 429] width 56 height 15
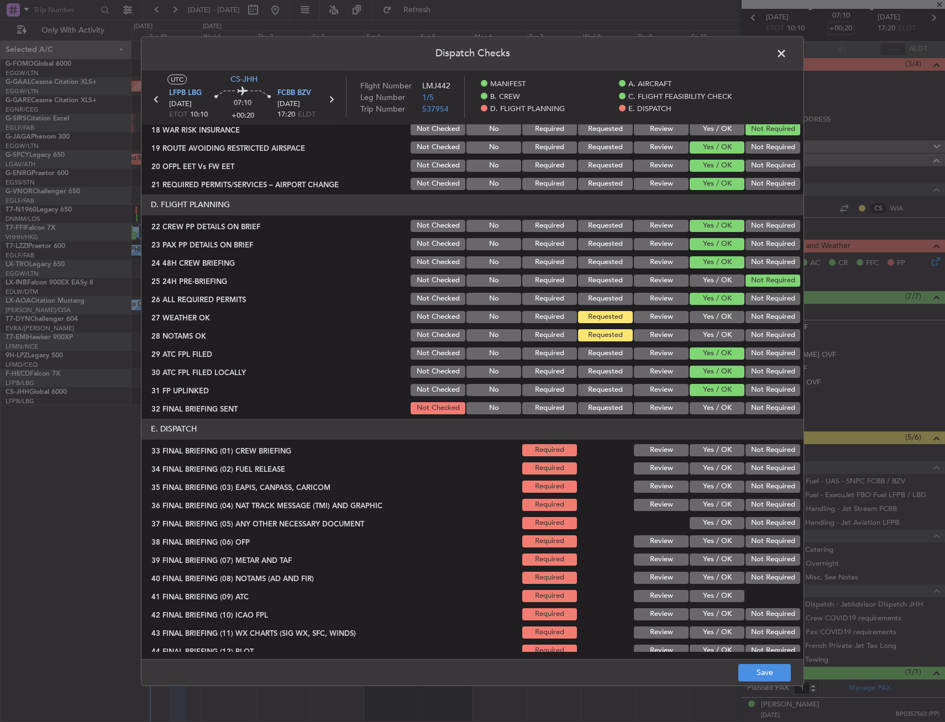
scroll to position [472, 0]
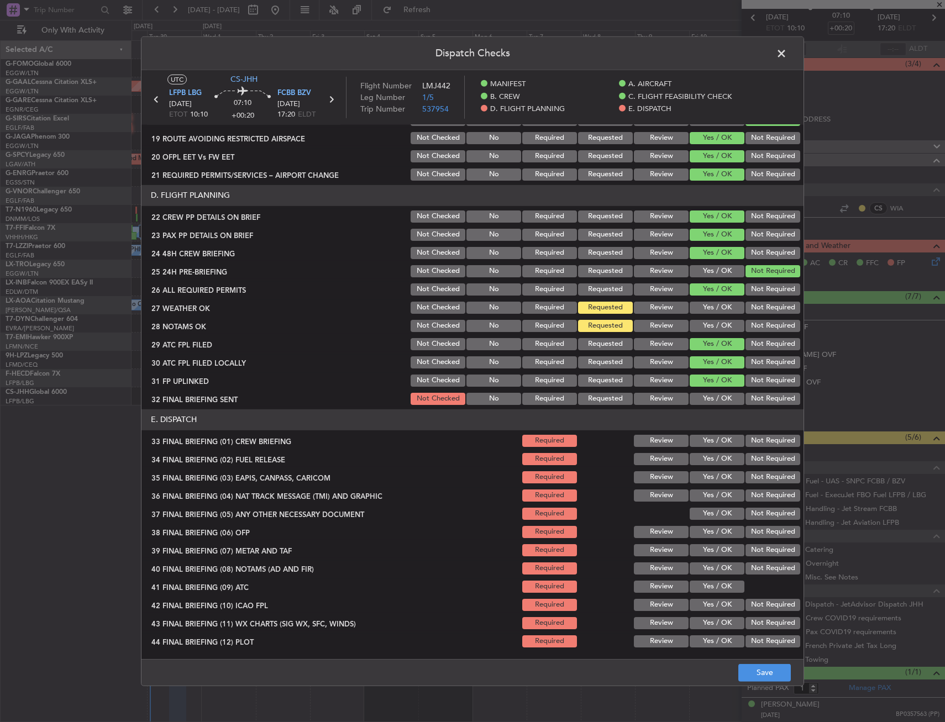
click at [705, 433] on div "Yes / OK" at bounding box center [716, 440] width 56 height 15
click at [703, 440] on button "Yes / OK" at bounding box center [717, 441] width 55 height 12
click at [703, 453] on button "Yes / OK" at bounding box center [717, 459] width 55 height 12
drag, startPoint x: 761, startPoint y: 480, endPoint x: 758, endPoint y: 488, distance: 9.6
click at [761, 480] on button "Not Required" at bounding box center [772, 477] width 55 height 12
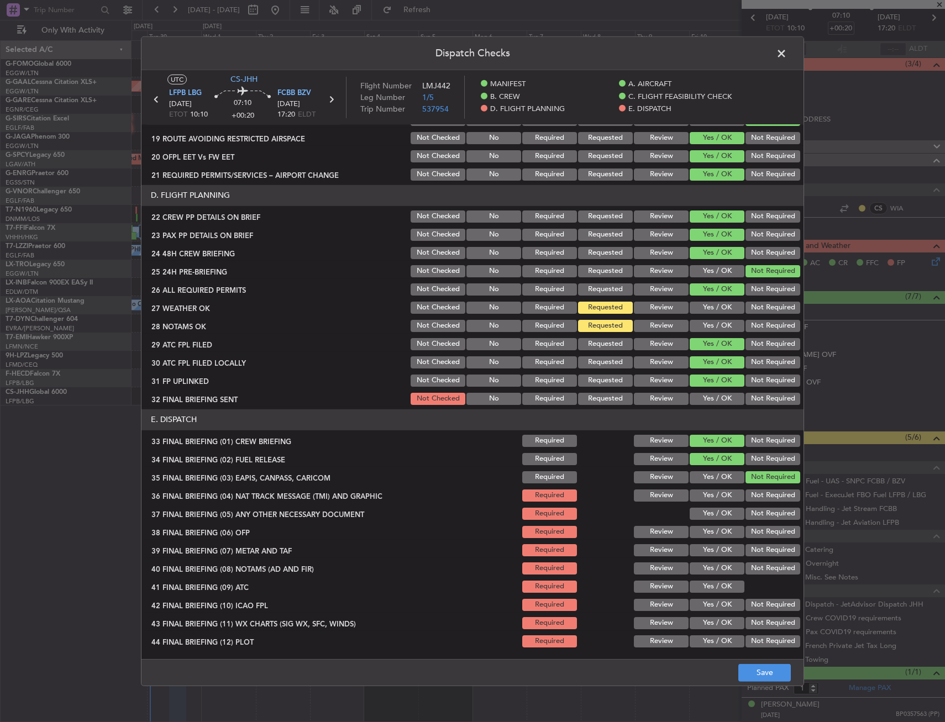
click at [756, 495] on button "Not Required" at bounding box center [772, 496] width 55 height 12
click at [730, 519] on button "Yes / OK" at bounding box center [717, 514] width 55 height 12
click at [720, 532] on button "Yes / OK" at bounding box center [717, 532] width 55 height 12
click at [756, 403] on button "Not Required" at bounding box center [772, 399] width 55 height 12
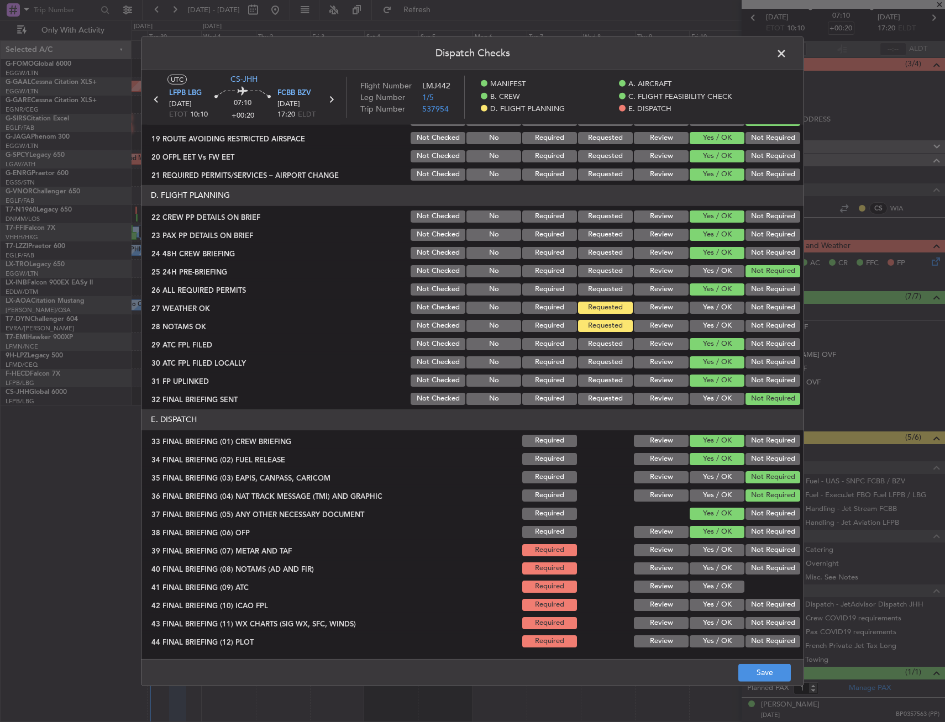
click at [724, 395] on button "Yes / OK" at bounding box center [717, 399] width 55 height 12
click at [705, 543] on div "Yes / OK" at bounding box center [716, 550] width 56 height 15
click at [706, 548] on button "Yes / OK" at bounding box center [717, 550] width 55 height 12
click at [706, 564] on button "Yes / OK" at bounding box center [717, 569] width 55 height 12
click at [706, 583] on button "Yes / OK" at bounding box center [717, 587] width 55 height 12
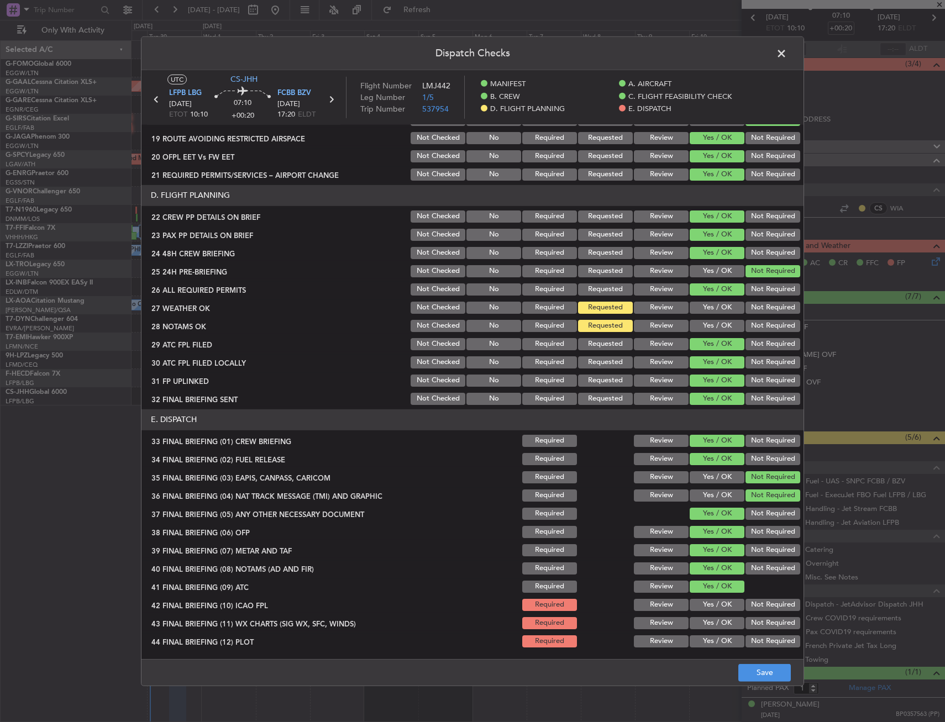
click at [745, 607] on button "Not Required" at bounding box center [772, 605] width 55 height 12
click at [732, 618] on button "Yes / OK" at bounding box center [717, 623] width 55 height 12
click at [748, 647] on button "Not Required" at bounding box center [772, 641] width 55 height 12
click at [758, 669] on button "Save" at bounding box center [764, 673] width 52 height 18
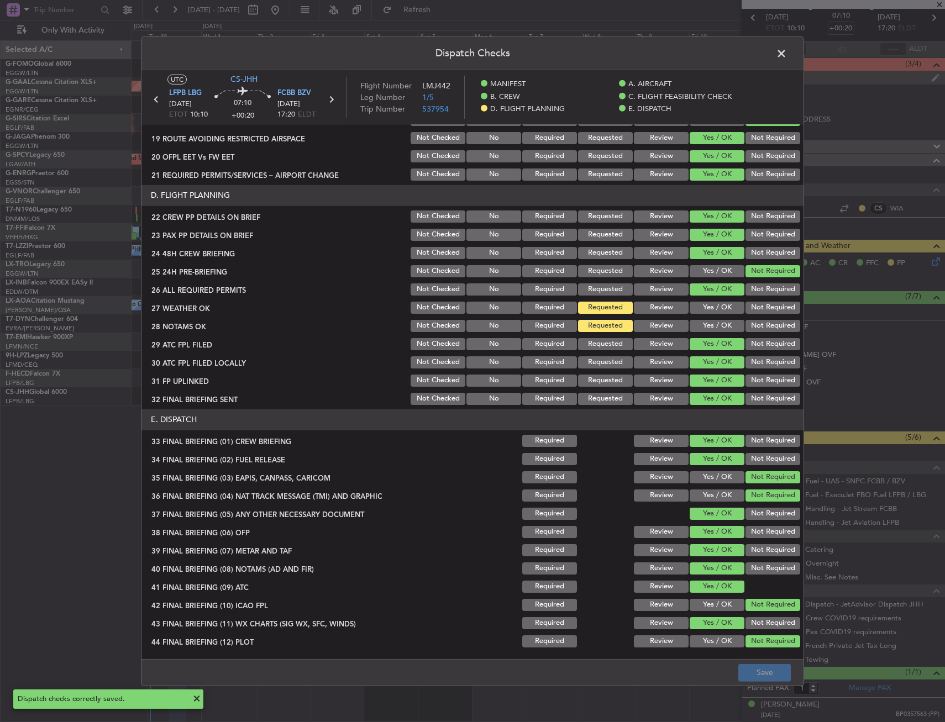
drag, startPoint x: 777, startPoint y: 49, endPoint x: 771, endPoint y: 73, distance: 24.9
click at [787, 50] on span at bounding box center [787, 56] width 0 height 22
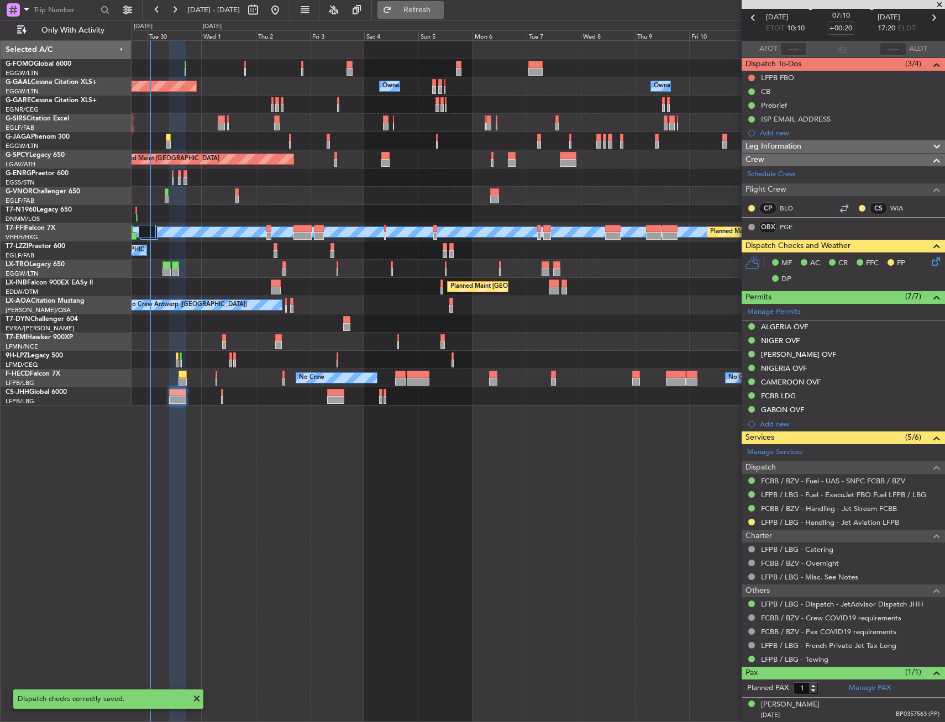
click at [444, 15] on button "Refresh" at bounding box center [410, 10] width 66 height 18
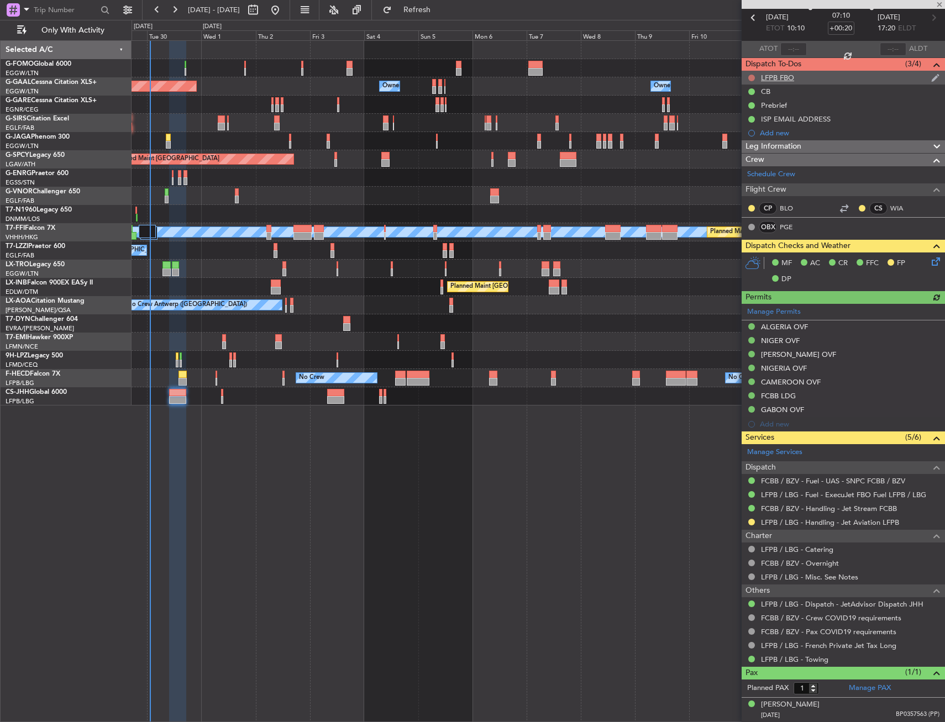
click at [751, 78] on button at bounding box center [751, 78] width 7 height 7
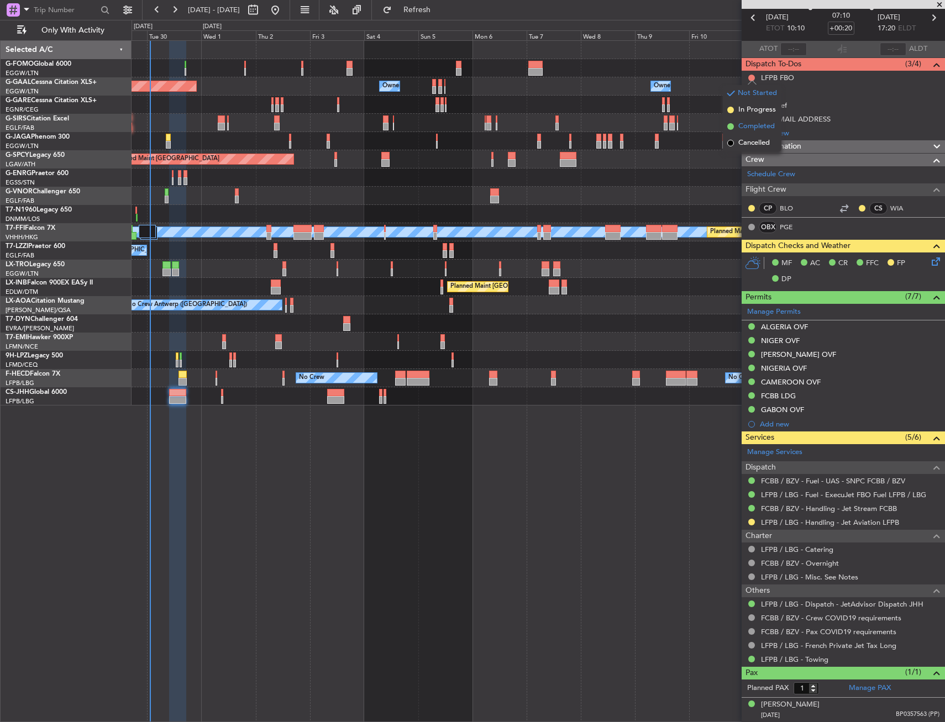
click at [755, 132] on span "Completed" at bounding box center [756, 126] width 36 height 11
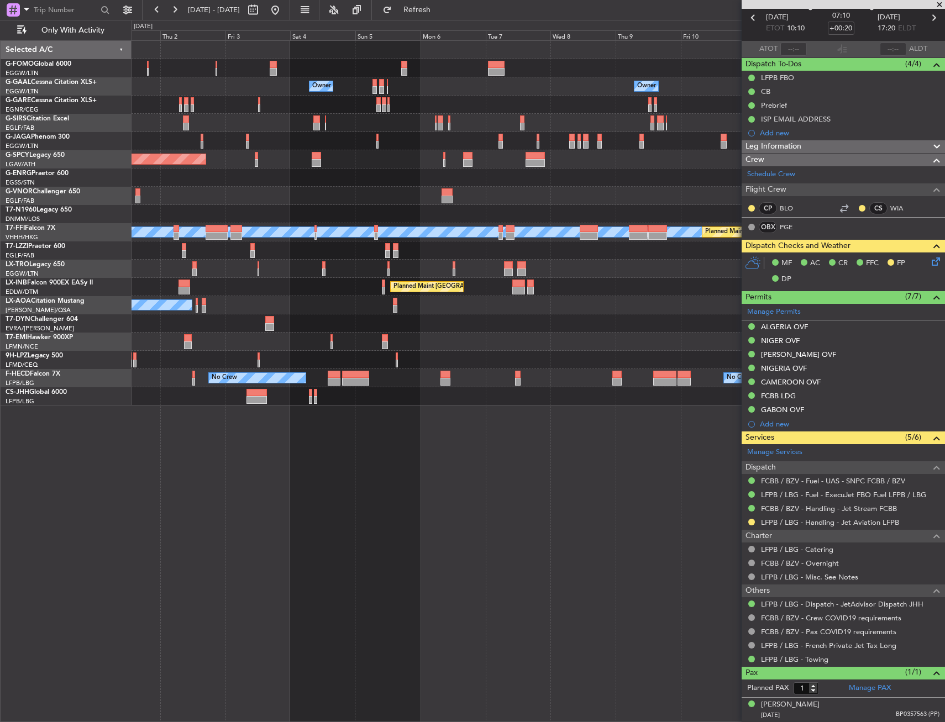
drag, startPoint x: 806, startPoint y: 145, endPoint x: 806, endPoint y: 155, distance: 10.5
click at [806, 145] on div "Leg Information" at bounding box center [843, 146] width 203 height 13
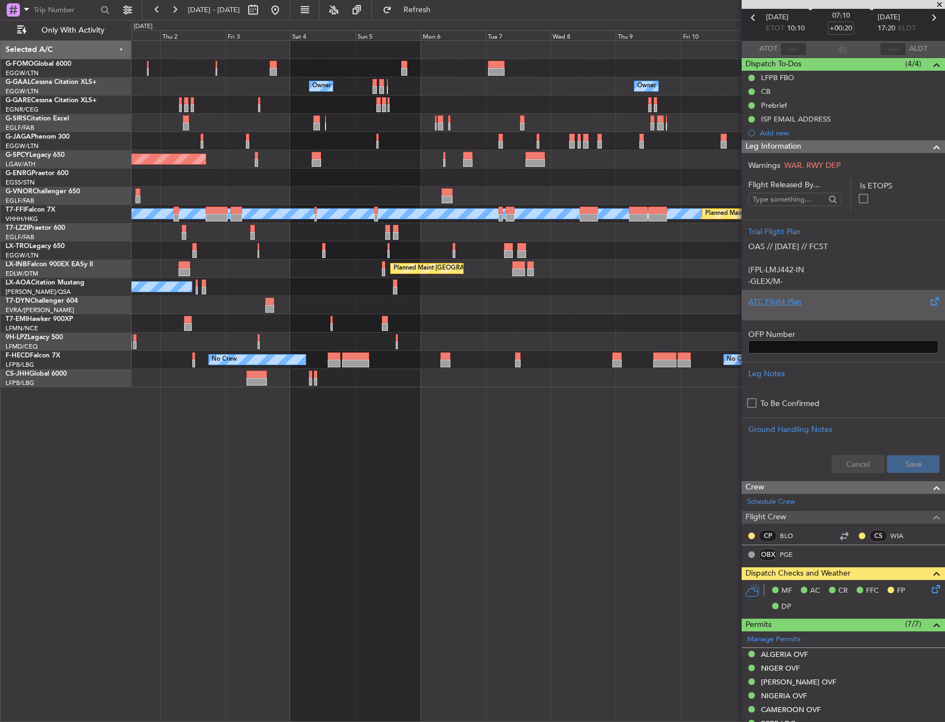
click at [797, 312] on div at bounding box center [843, 311] width 190 height 7
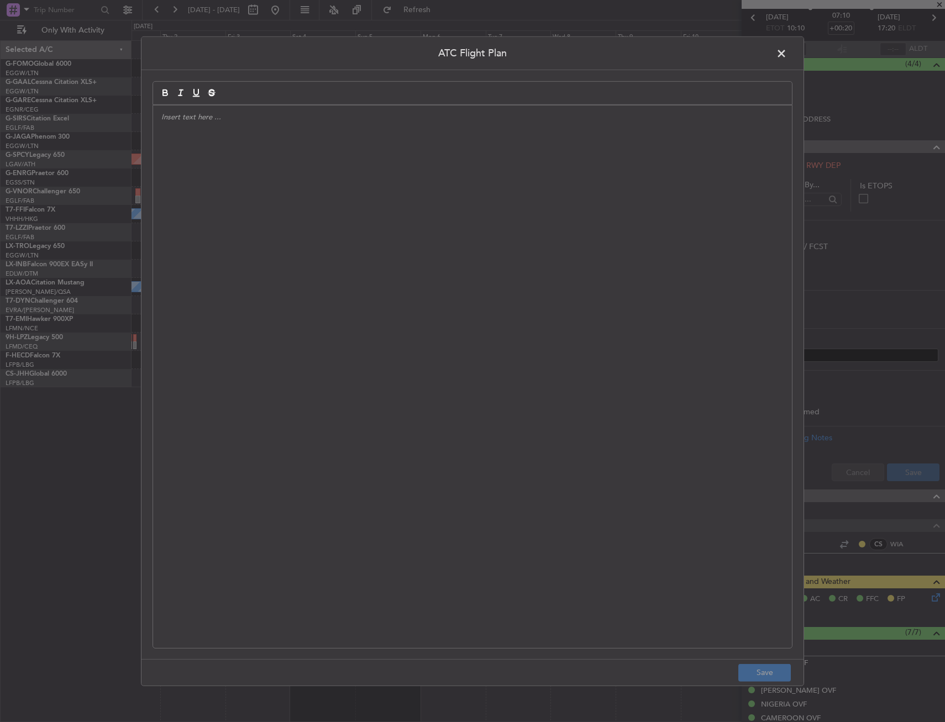
click at [560, 296] on div at bounding box center [472, 376] width 639 height 543
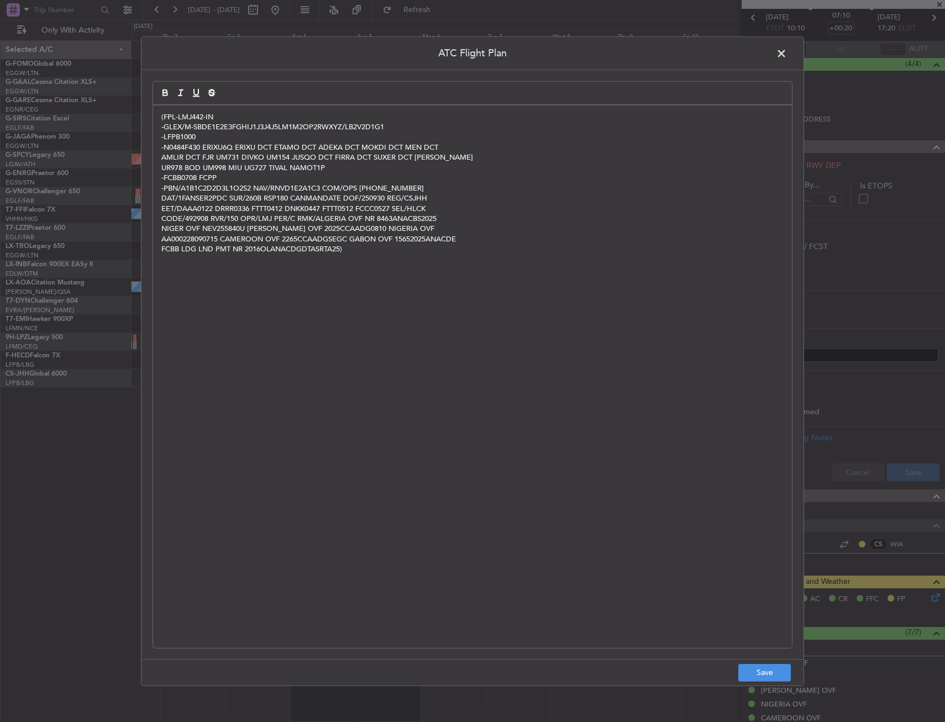
scroll to position [0, 0]
click at [764, 681] on button "Save" at bounding box center [764, 673] width 52 height 18
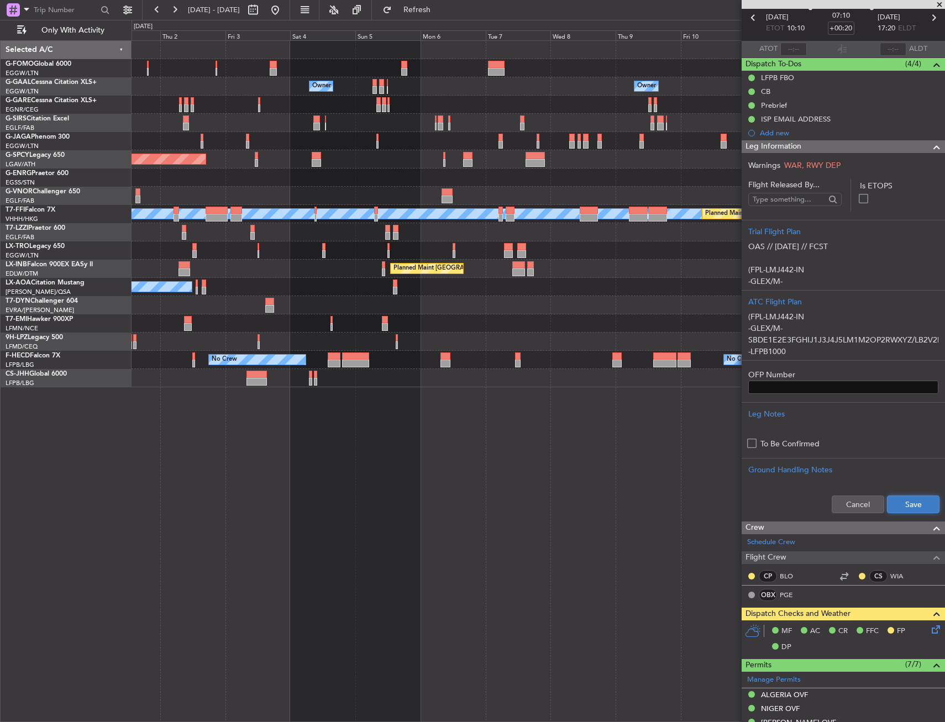
click at [890, 510] on button "Save" at bounding box center [913, 505] width 52 height 18
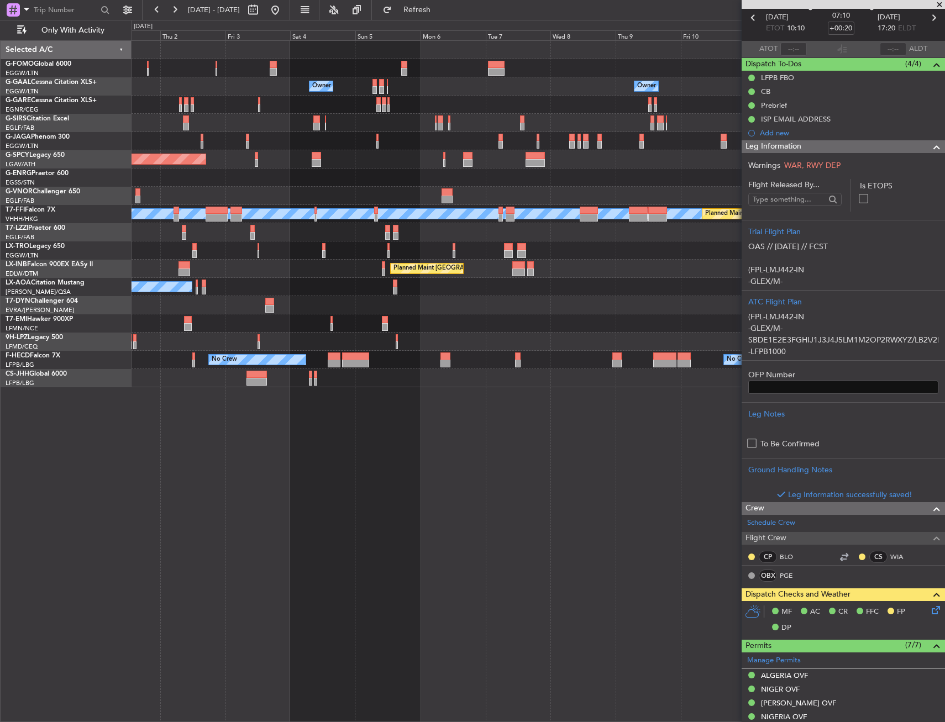
click at [829, 146] on div "Leg Information" at bounding box center [843, 146] width 203 height 13
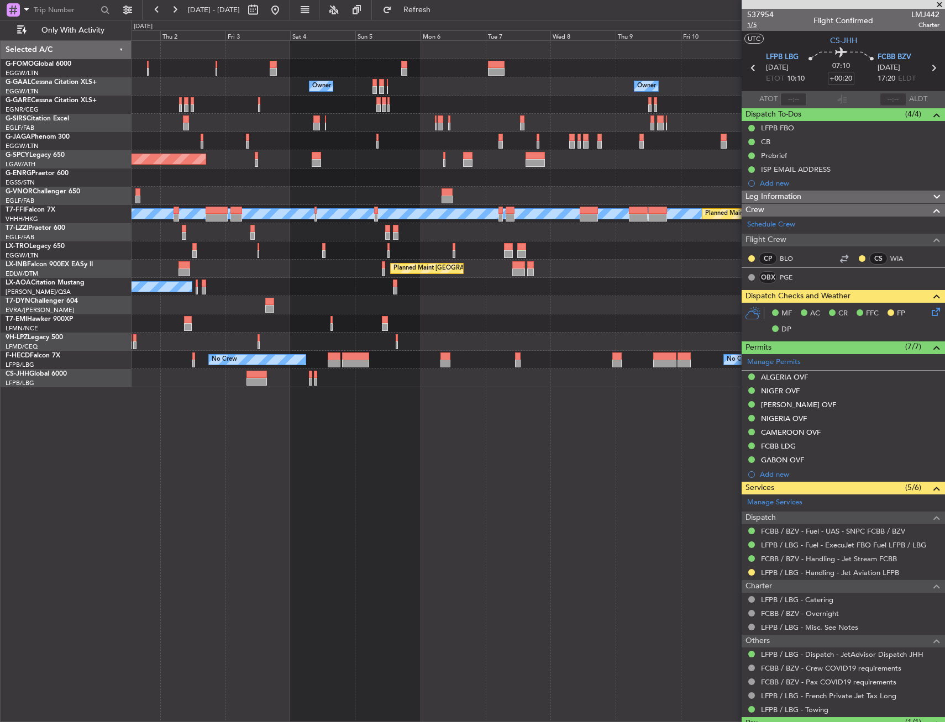
click at [755, 25] on span "1/5" at bounding box center [760, 24] width 27 height 9
click at [644, 516] on div "Owner Owner Owner Owner Owner No Crew Planned [GEOGRAPHIC_DATA] Planned Maint […" at bounding box center [538, 381] width 813 height 682
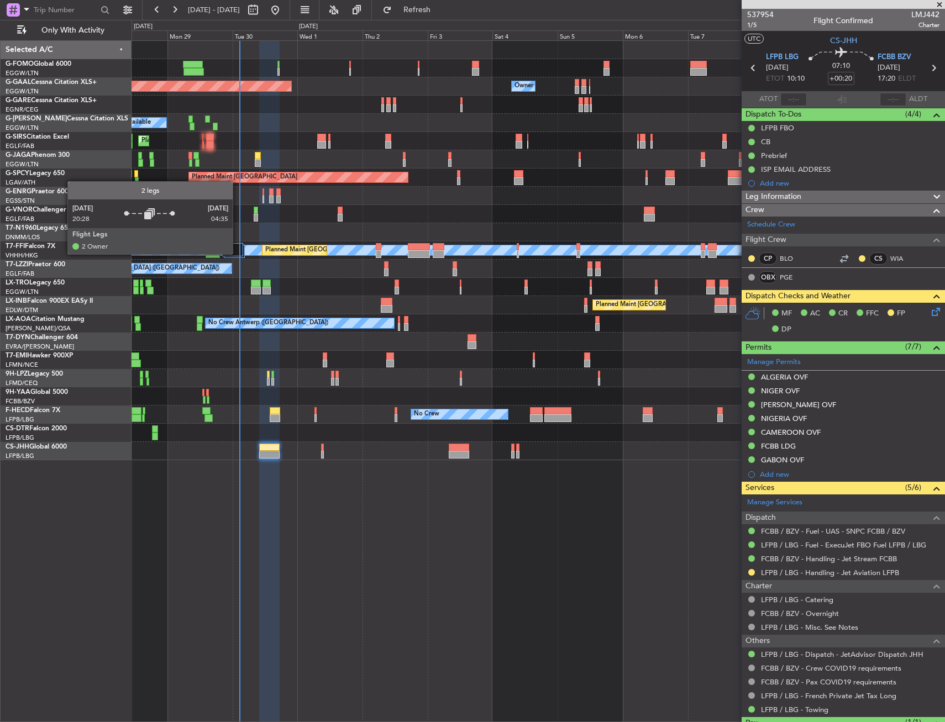
click at [238, 254] on div at bounding box center [232, 249] width 20 height 13
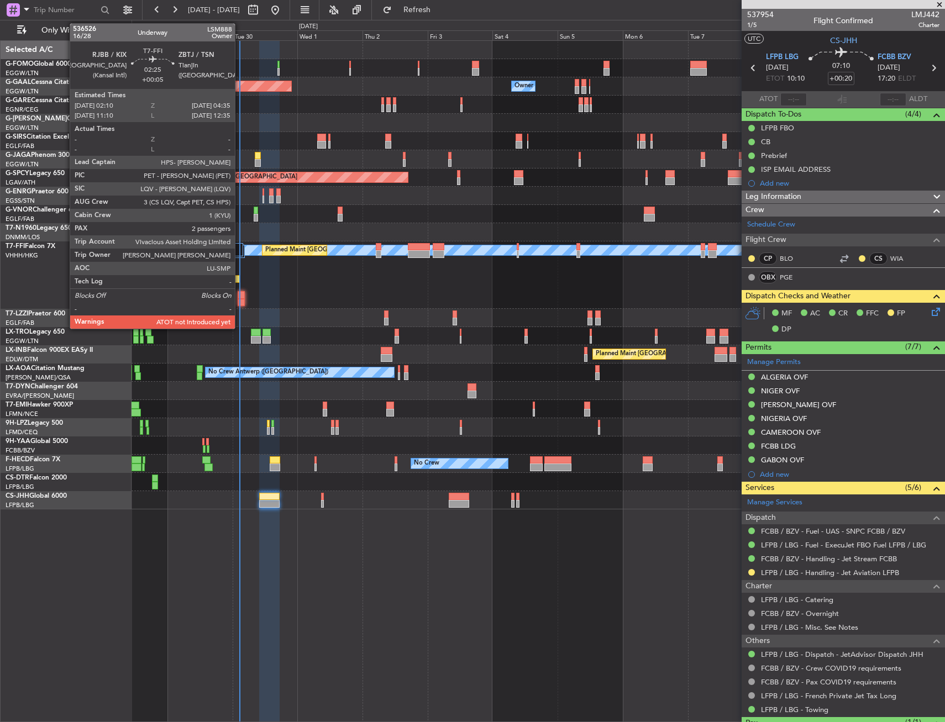
click at [240, 295] on div at bounding box center [241, 295] width 7 height 8
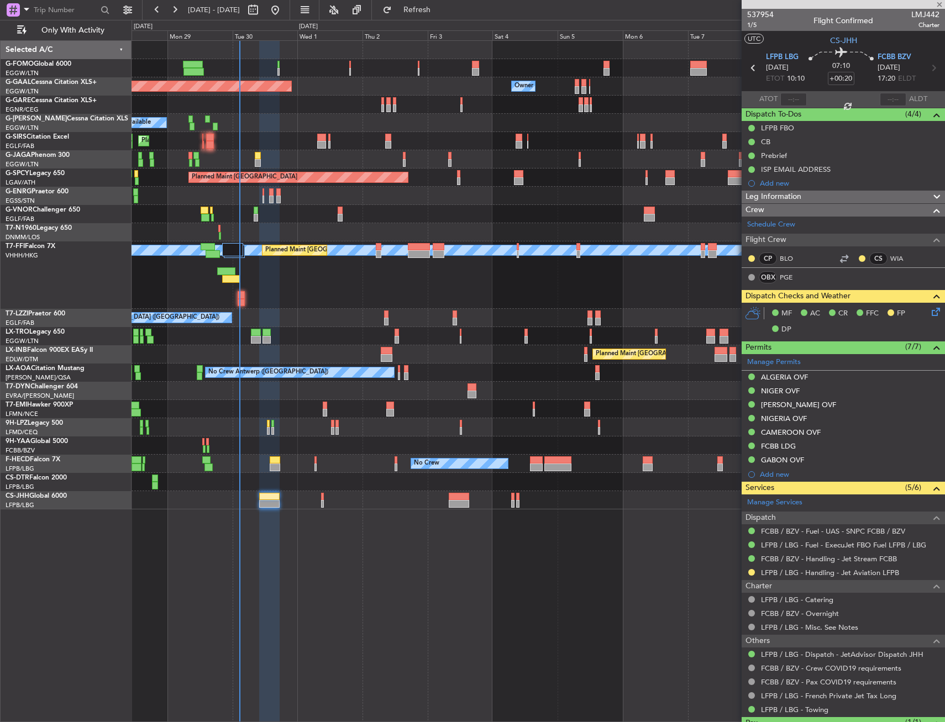
type input "+00:05"
type input "2"
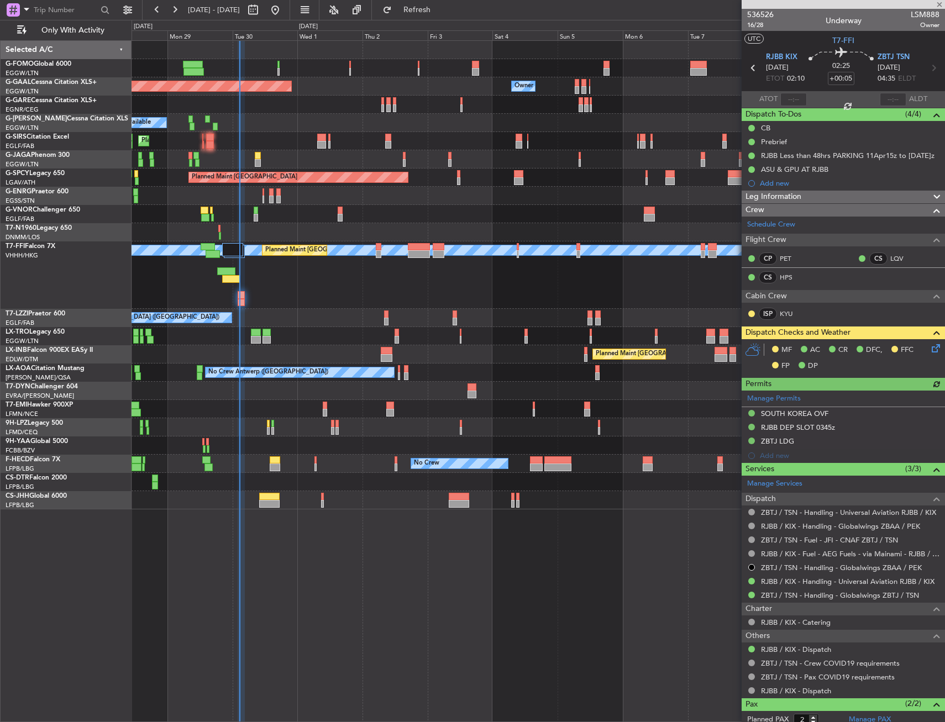
click at [930, 350] on icon at bounding box center [933, 346] width 9 height 9
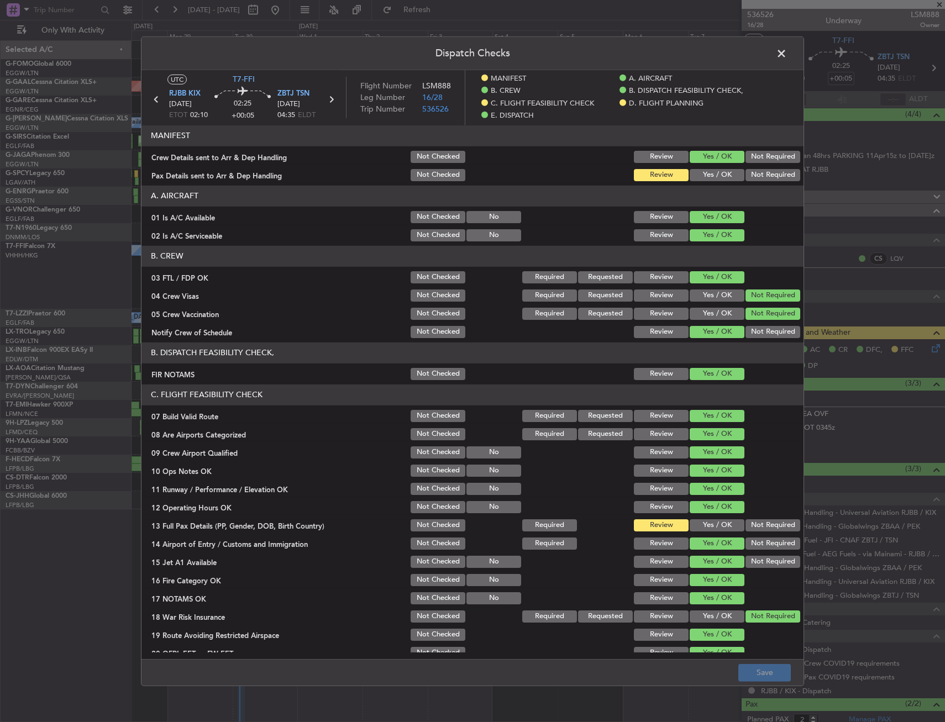
click at [711, 177] on button "Yes / OK" at bounding box center [717, 175] width 55 height 12
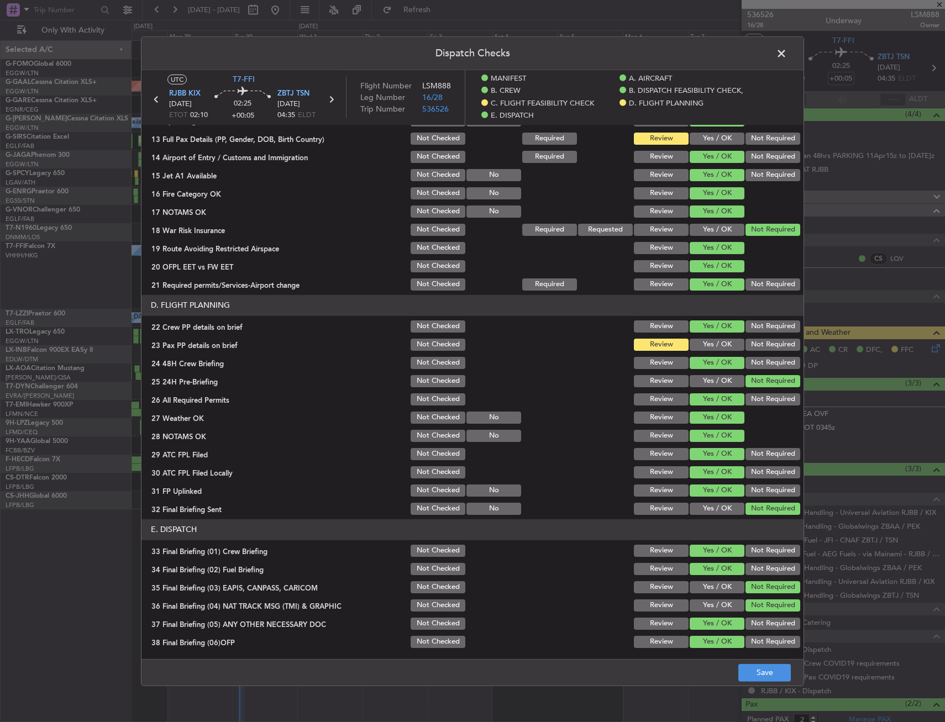
click at [700, 341] on button "Yes / OK" at bounding box center [717, 344] width 55 height 12
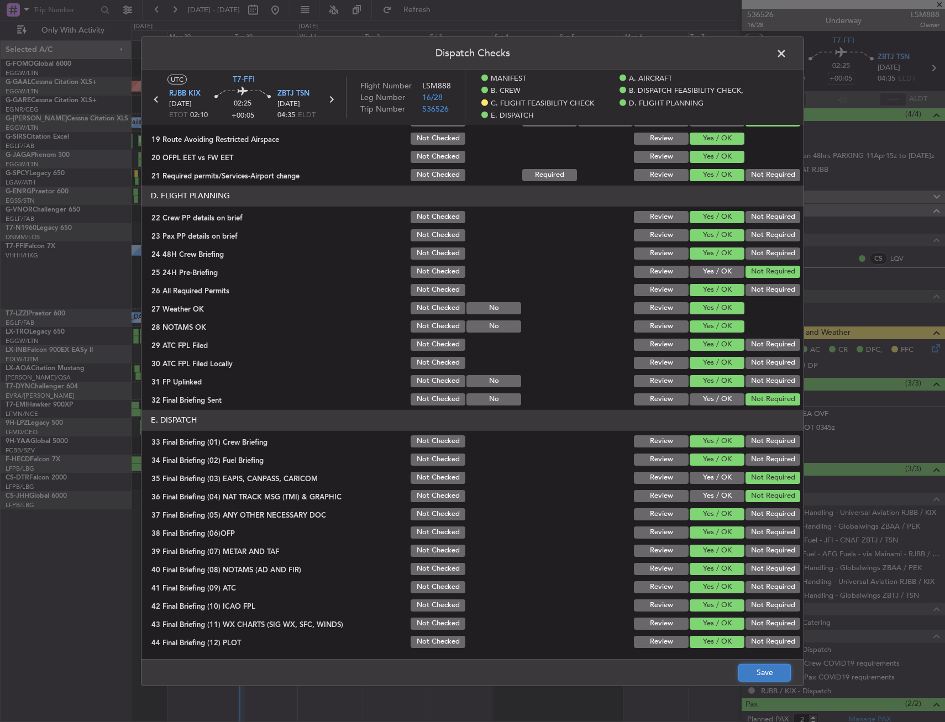
click at [763, 677] on button "Save" at bounding box center [764, 673] width 52 height 18
click at [787, 56] on span at bounding box center [787, 56] width 0 height 22
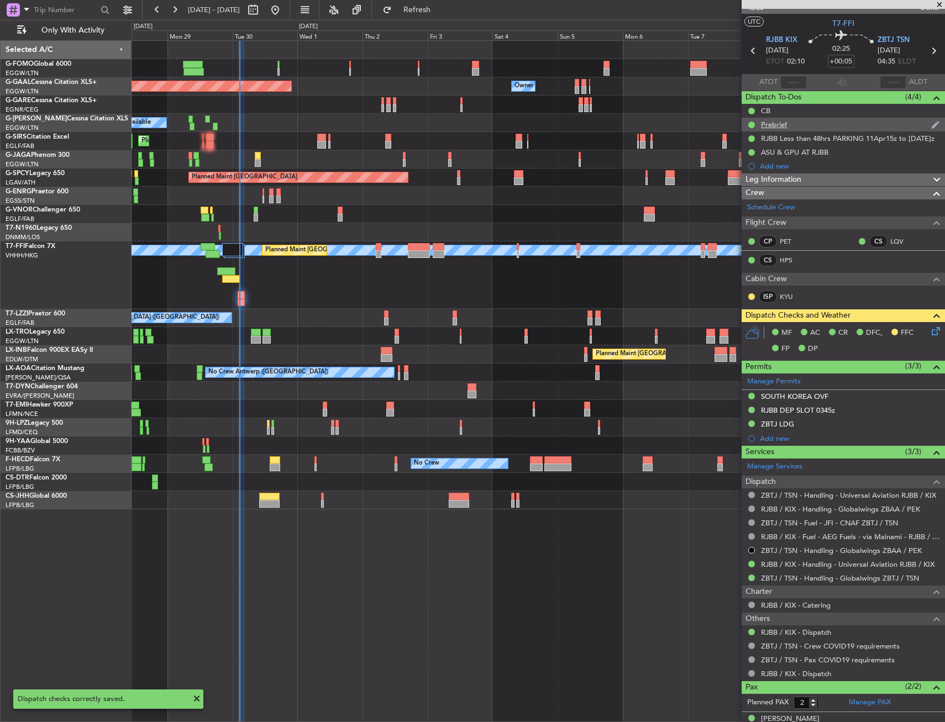
scroll to position [0, 0]
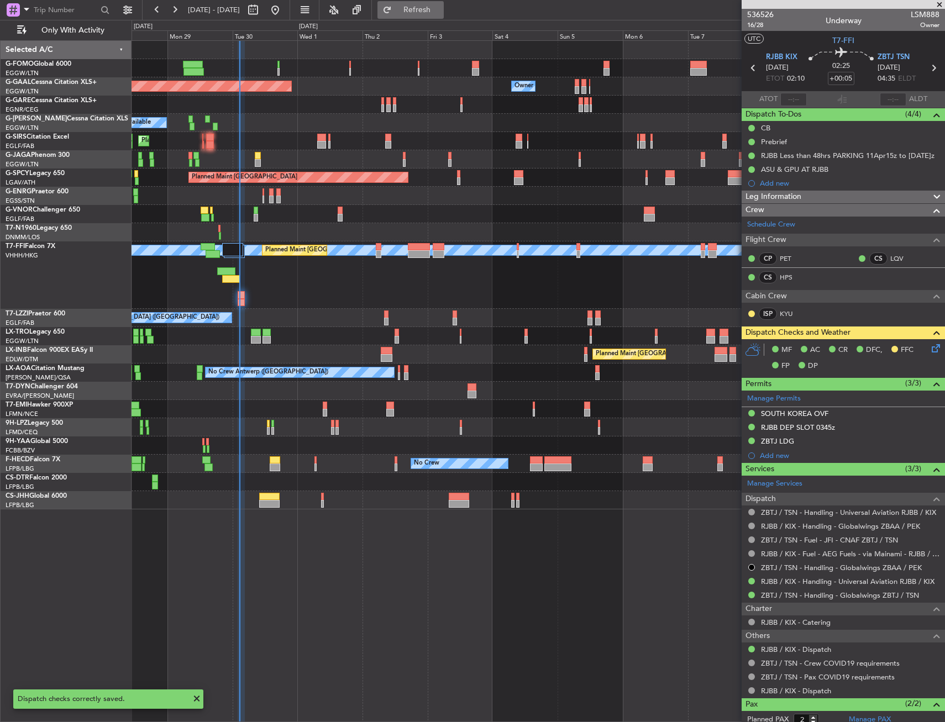
click at [444, 17] on button "Refresh" at bounding box center [410, 10] width 66 height 18
click at [929, 344] on icon at bounding box center [933, 346] width 9 height 9
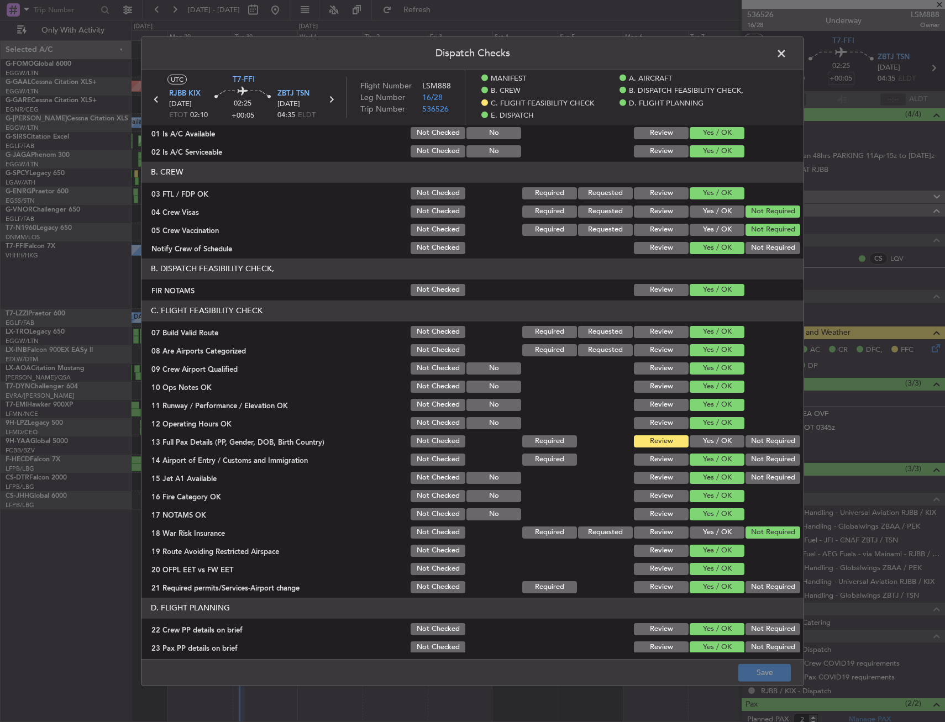
scroll to position [111, 0]
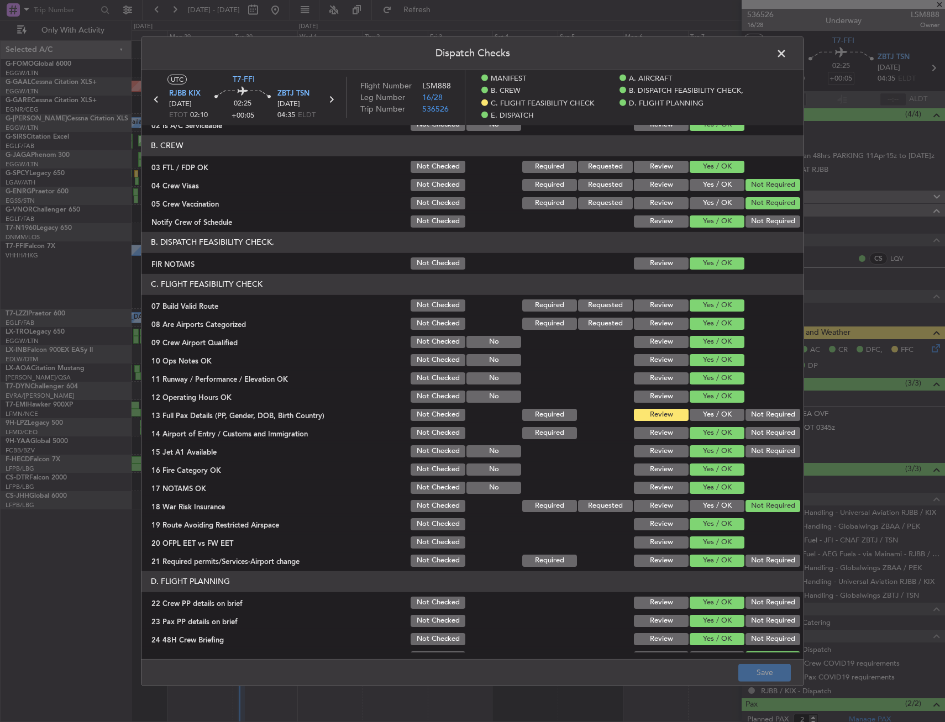
click at [719, 418] on button "Yes / OK" at bounding box center [717, 414] width 55 height 12
click at [775, 680] on button "Save" at bounding box center [764, 673] width 52 height 18
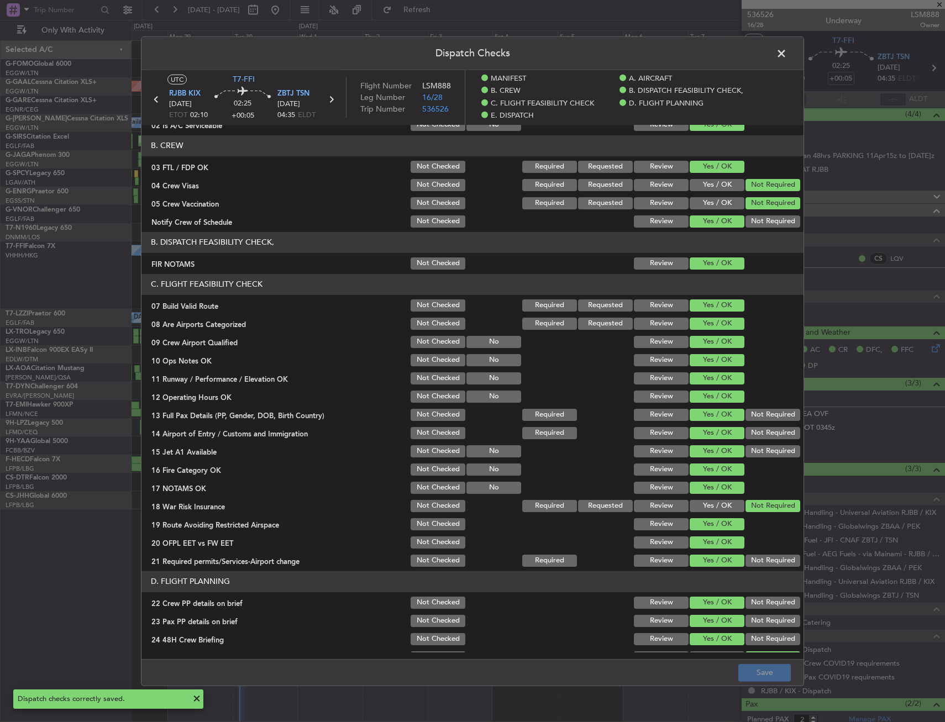
click at [787, 57] on span at bounding box center [787, 56] width 0 height 22
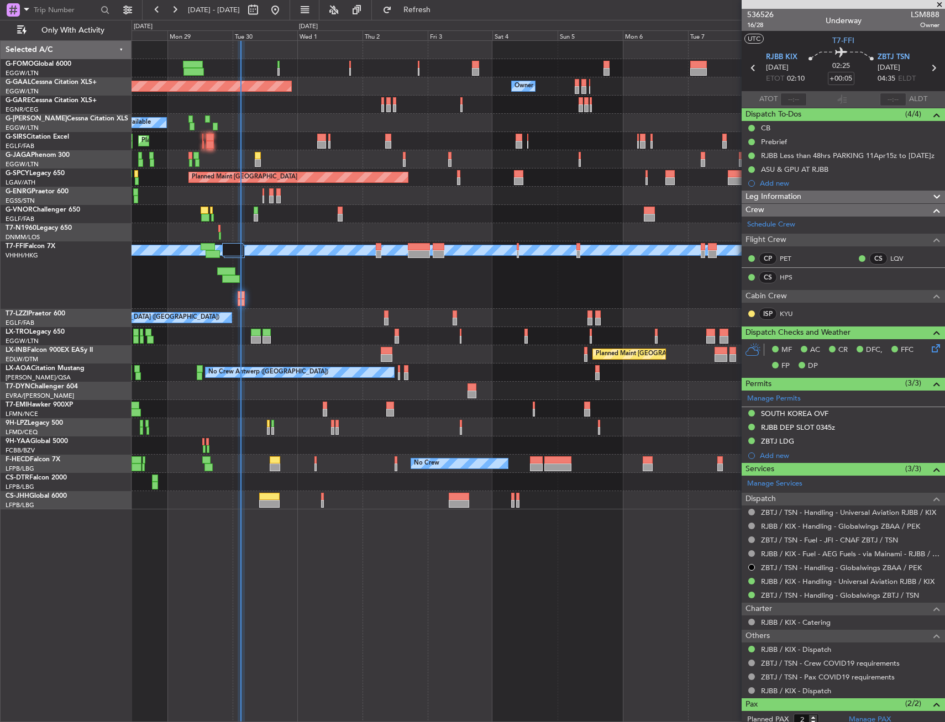
click at [262, 156] on div "Planned Maint [GEOGRAPHIC_DATA] ([GEOGRAPHIC_DATA])" at bounding box center [538, 159] width 813 height 18
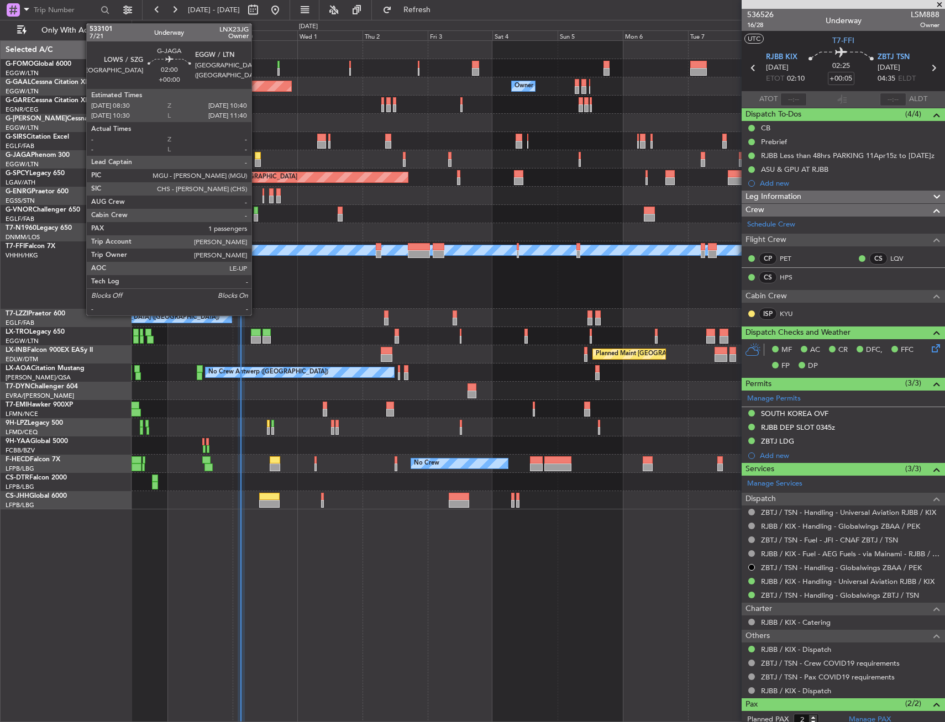
click at [256, 157] on div at bounding box center [258, 156] width 6 height 8
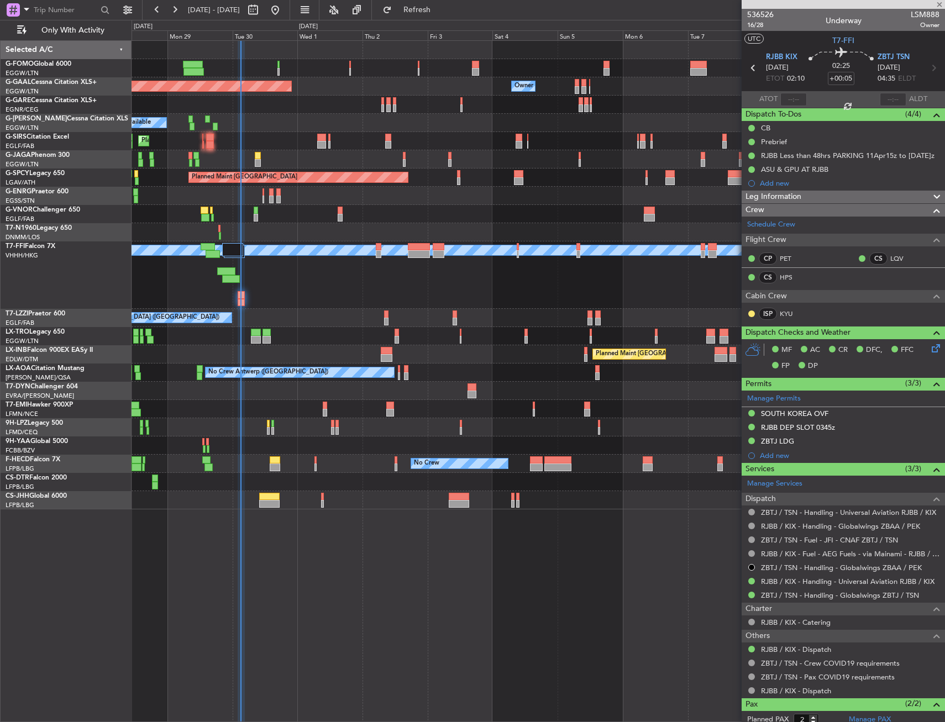
type input "1"
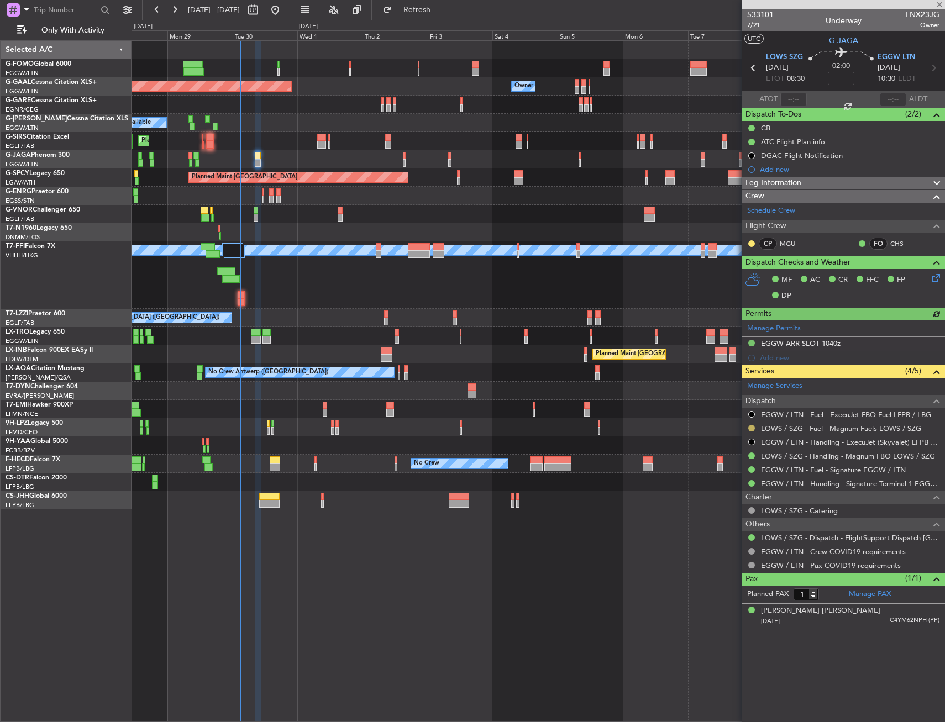
click at [753, 425] on button at bounding box center [751, 428] width 7 height 7
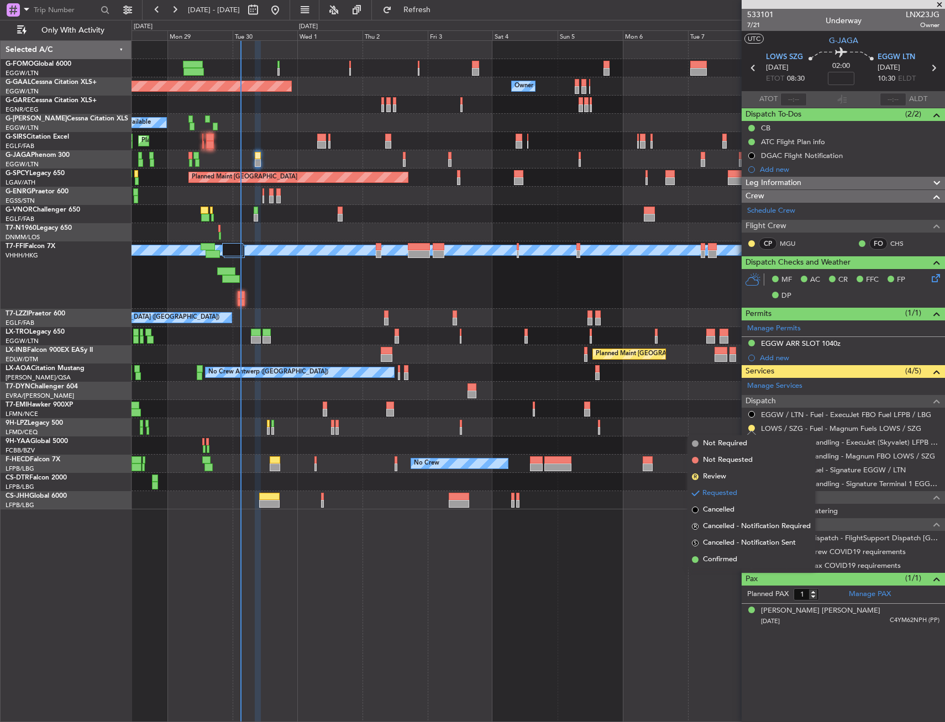
click at [600, 527] on div "Planned Maint Dusseldorf Owner Owner Owner A/C Unavailable Planned Maint London…" at bounding box center [538, 381] width 813 height 682
